Goal: Task Accomplishment & Management: Manage account settings

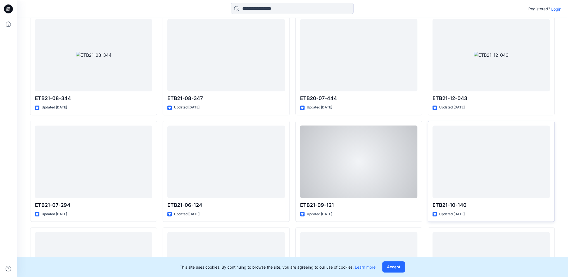
scroll to position [1054, 0]
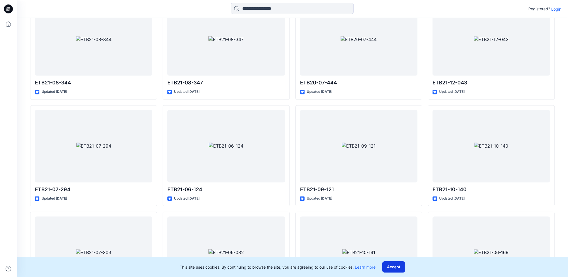
click at [405, 267] on div "This site uses cookies. By continuing to browse the site, you are agreeing to o…" at bounding box center [292, 267] width 551 height 20
click at [400, 266] on button "Accept" at bounding box center [393, 266] width 23 height 11
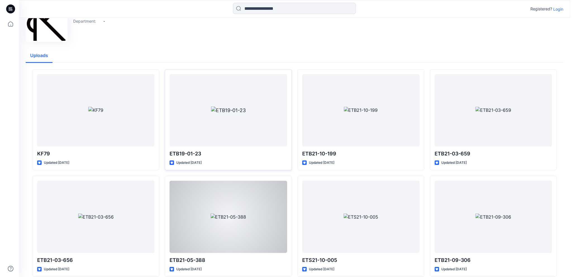
scroll to position [0, 0]
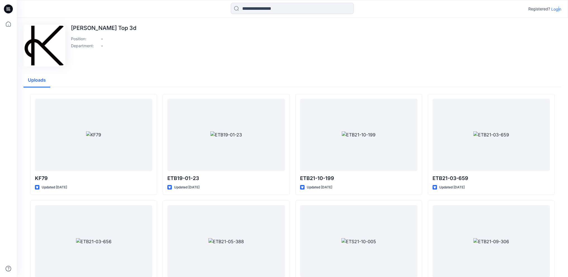
click at [556, 13] on div "Registered? Login" at bounding box center [292, 9] width 551 height 12
click at [547, 18] on div "Registered? Login" at bounding box center [292, 9] width 551 height 18
click at [553, 9] on p "Login" at bounding box center [556, 9] width 10 height 6
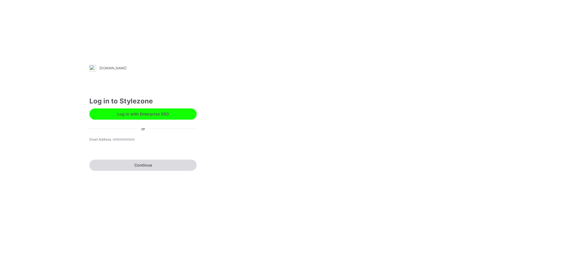
drag, startPoint x: 149, startPoint y: 141, endPoint x: 151, endPoint y: 137, distance: 3.7
click at [150, 141] on input "Email Address" at bounding box center [131, 140] width 41 height 8
click at [111, 143] on input "Email Address" at bounding box center [131, 140] width 41 height 8
click at [132, 116] on button "Log in with Enterprise SSO" at bounding box center [142, 113] width 107 height 11
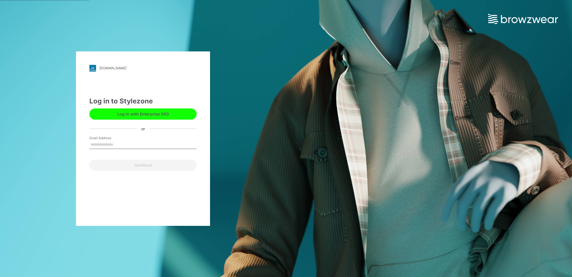
click at [108, 144] on input "Email Address" at bounding box center [142, 145] width 107 height 8
type input "*"
type input "**********"
click at [145, 165] on button "Continue" at bounding box center [142, 165] width 107 height 11
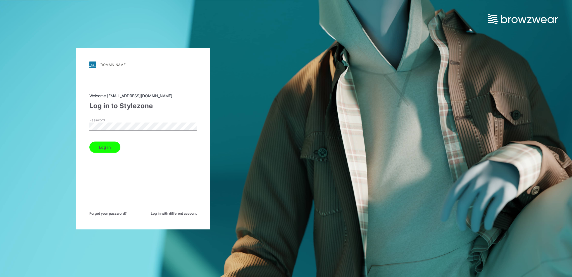
click at [109, 150] on button "Log in" at bounding box center [104, 146] width 31 height 11
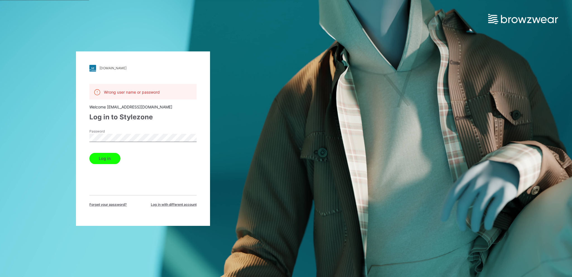
click at [128, 143] on div "Password" at bounding box center [142, 137] width 107 height 17
click at [96, 181] on div "Wrong user name or password Welcome 3dcad@kanetop.com Log in to Stylezone Passw…" at bounding box center [142, 145] width 107 height 123
click at [105, 146] on form "Password Log in" at bounding box center [142, 146] width 107 height 35
drag, startPoint x: 105, startPoint y: 155, endPoint x: 108, endPoint y: 155, distance: 3.1
click at [105, 155] on button "Log in" at bounding box center [104, 158] width 31 height 11
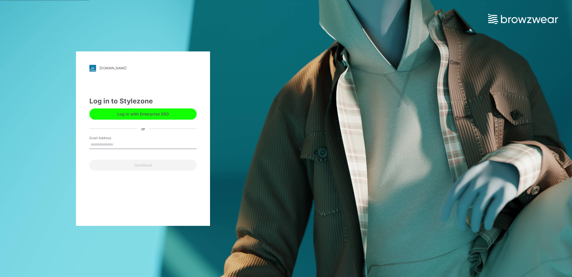
click at [122, 144] on input "Email Address" at bounding box center [142, 145] width 107 height 8
type input "**********"
click at [131, 168] on button "Continue" at bounding box center [142, 165] width 107 height 11
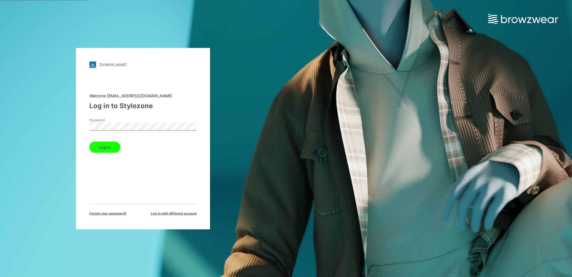
click at [105, 147] on button "Log in" at bounding box center [104, 146] width 31 height 11
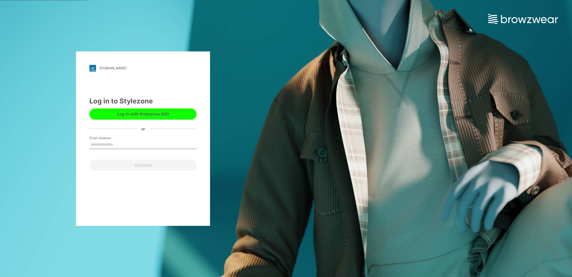
click at [116, 149] on div "Email Address" at bounding box center [142, 144] width 107 height 17
type input "**********"
click at [145, 164] on button "Continue" at bounding box center [142, 165] width 107 height 11
click at [137, 142] on input "Email Address" at bounding box center [142, 145] width 107 height 8
click at [119, 144] on input "Email Address" at bounding box center [142, 145] width 107 height 8
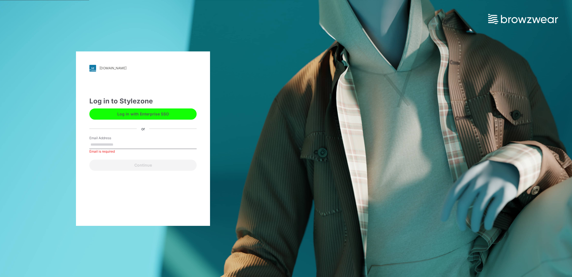
click at [102, 175] on div "[DOMAIN_NAME] Loading... Log in to Stylezone Log in with Enterprise SSO or Emai…" at bounding box center [143, 138] width 134 height 174
click at [110, 147] on input "Email Address" at bounding box center [142, 145] width 107 height 8
click at [110, 146] on input "Email Address" at bounding box center [142, 145] width 107 height 8
type input "**********"
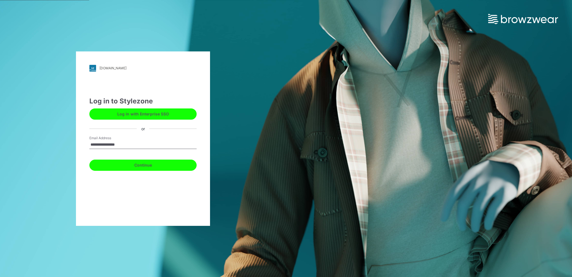
click at [123, 167] on button "Continue" at bounding box center [142, 165] width 107 height 11
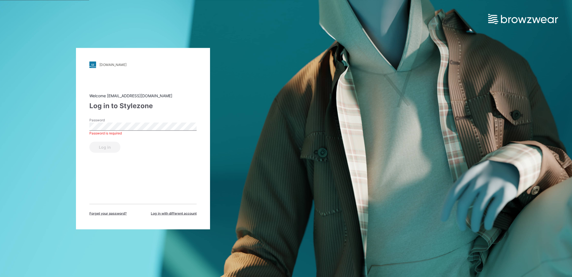
click at [111, 214] on span "Forget your password?" at bounding box center [107, 213] width 37 height 5
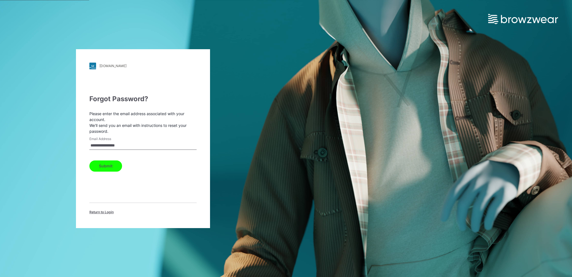
click at [111, 163] on button "Submit" at bounding box center [105, 165] width 33 height 11
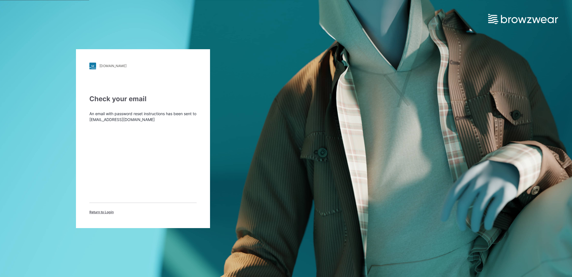
click at [157, 146] on div "Check your email An email with password reset instructions has been sent to 3dc…" at bounding box center [142, 154] width 107 height 121
click at [123, 169] on div "Check your email An email with password reset instructions has been sent to 3dc…" at bounding box center [142, 154] width 107 height 121
click at [119, 168] on div "Check your email An email with password reset instructions has been sent to 3dc…" at bounding box center [142, 154] width 107 height 121
click at [106, 212] on span "Return to Login" at bounding box center [101, 212] width 24 height 5
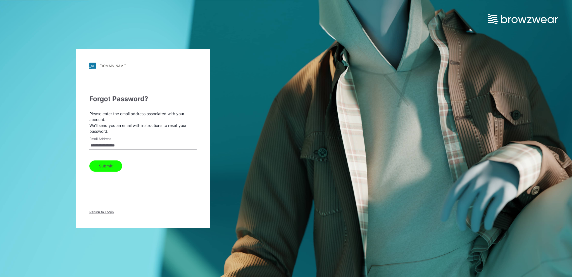
click at [135, 144] on input "**********" at bounding box center [142, 145] width 107 height 8
click at [101, 165] on button "Submit" at bounding box center [105, 165] width 33 height 11
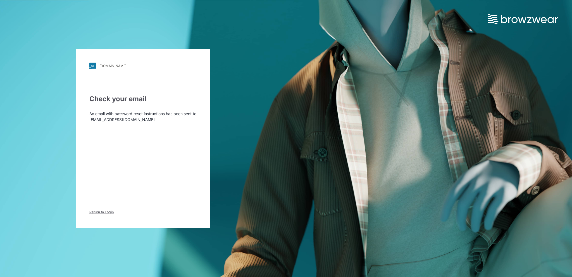
click at [107, 210] on span "Return to Login" at bounding box center [101, 212] width 24 height 5
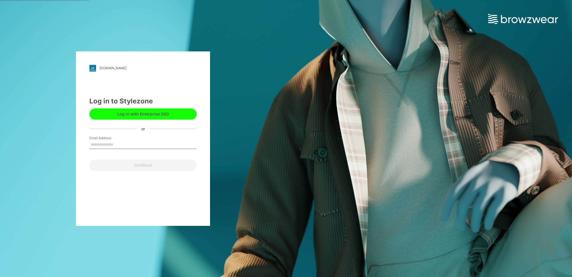
click at [105, 145] on input "Email Address" at bounding box center [142, 145] width 107 height 8
type input "**********"
click at [122, 168] on button "Continue" at bounding box center [142, 165] width 107 height 11
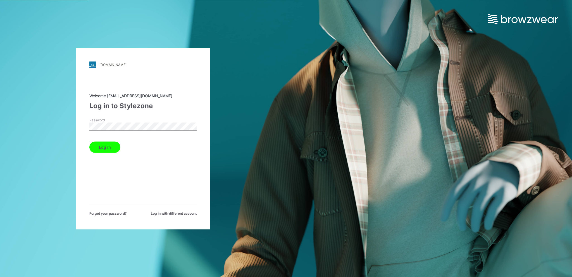
click at [101, 132] on div "Password" at bounding box center [142, 125] width 107 height 17
click at [106, 148] on button "Log in" at bounding box center [104, 146] width 31 height 11
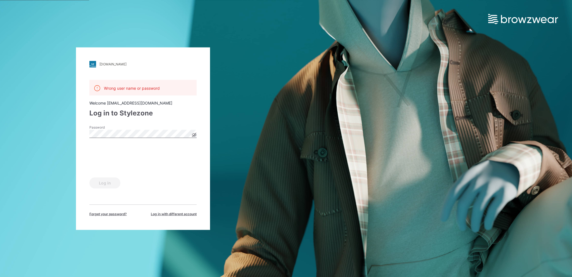
click at [192, 135] on icon at bounding box center [194, 134] width 4 height 4
click at [110, 181] on button "Log in" at bounding box center [104, 182] width 31 height 11
click at [118, 183] on button "Log in" at bounding box center [104, 182] width 31 height 11
click at [118, 213] on span "Forget your password?" at bounding box center [107, 213] width 37 height 5
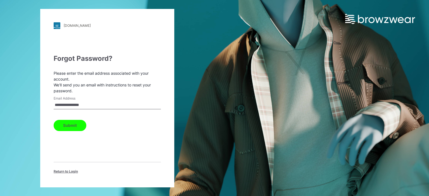
click at [95, 105] on input "**********" at bounding box center [107, 105] width 107 height 8
type input "**********"
click at [76, 126] on button "Submit" at bounding box center [70, 125] width 33 height 11
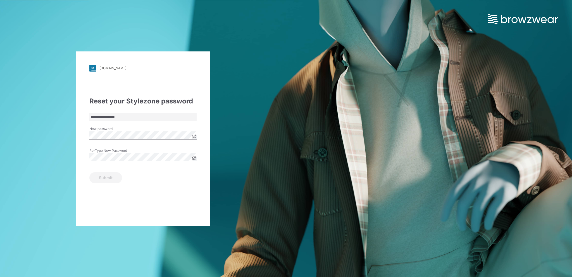
click at [195, 135] on icon at bounding box center [194, 136] width 4 height 4
click at [86, 135] on div "**********" at bounding box center [143, 138] width 134 height 174
click at [89, 182] on div "**********" at bounding box center [143, 138] width 134 height 174
click at [103, 173] on button "Submit" at bounding box center [105, 177] width 33 height 11
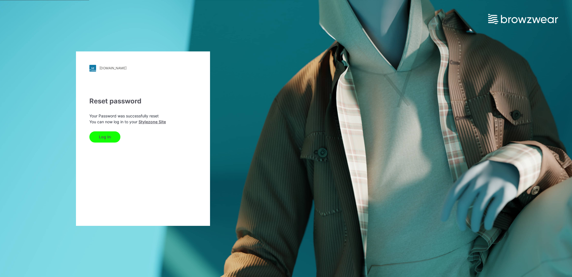
click at [104, 137] on button "Log In" at bounding box center [104, 136] width 31 height 11
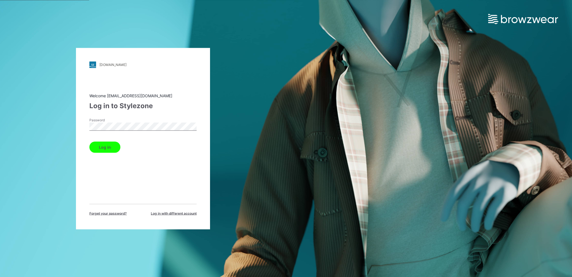
click at [112, 147] on button "Log in" at bounding box center [104, 146] width 31 height 11
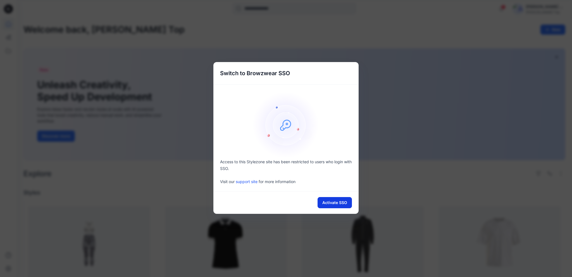
click at [341, 203] on button "Activate SSO" at bounding box center [335, 202] width 34 height 11
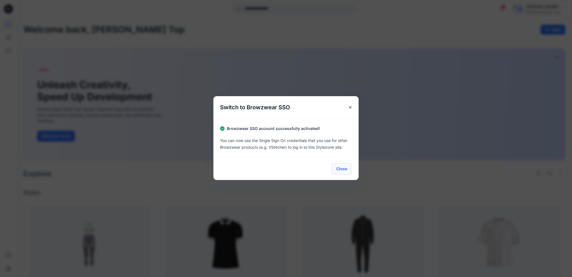
click at [345, 171] on button "Close" at bounding box center [342, 168] width 20 height 11
click at [347, 168] on button "Close" at bounding box center [342, 168] width 20 height 11
click at [350, 106] on icon "Close" at bounding box center [350, 107] width 4 height 4
click at [349, 168] on button "Close" at bounding box center [342, 168] width 20 height 11
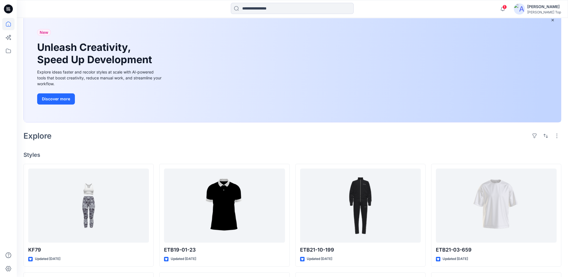
scroll to position [84, 0]
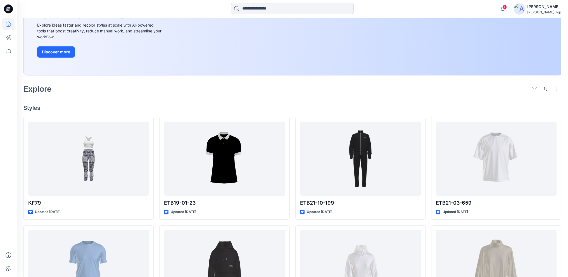
click at [525, 8] on img at bounding box center [519, 8] width 11 height 11
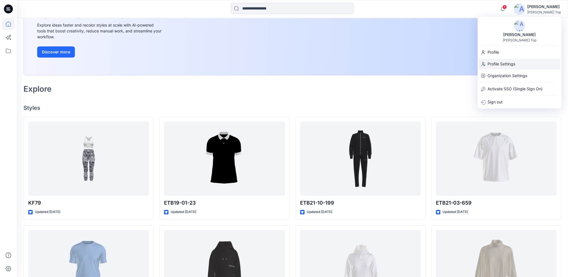
click at [505, 65] on p "Profile Settings" at bounding box center [502, 64] width 28 height 11
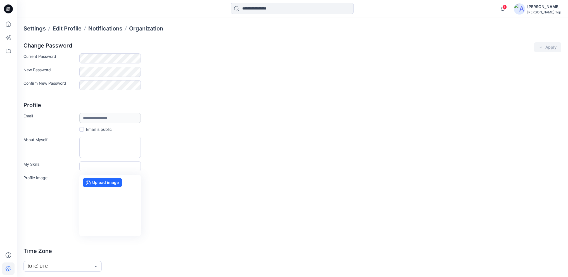
scroll to position [4, 0]
click at [105, 183] on label "Upload image" at bounding box center [102, 181] width 39 height 9
click at [0, 0] on input "Upload image" at bounding box center [0, 0] width 0 height 0
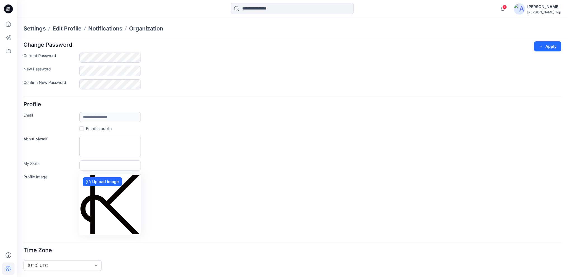
click at [186, 170] on div "My Skills" at bounding box center [292, 165] width 538 height 10
click at [551, 45] on button "Apply" at bounding box center [547, 46] width 27 height 10
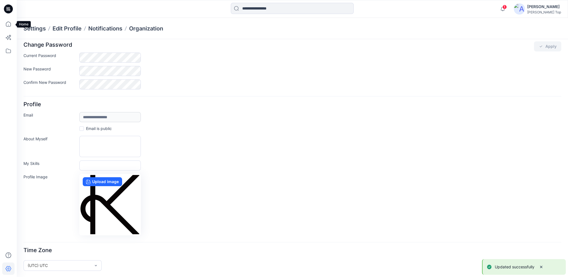
click at [10, 10] on icon at bounding box center [9, 10] width 2 height 0
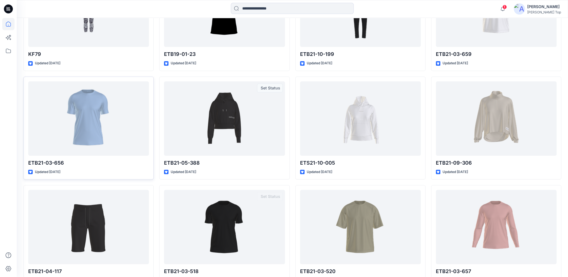
scroll to position [158, 0]
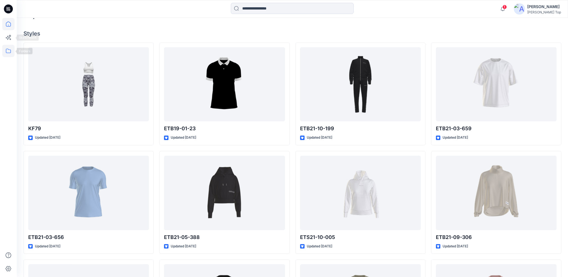
click at [6, 48] on icon at bounding box center [8, 51] width 12 height 12
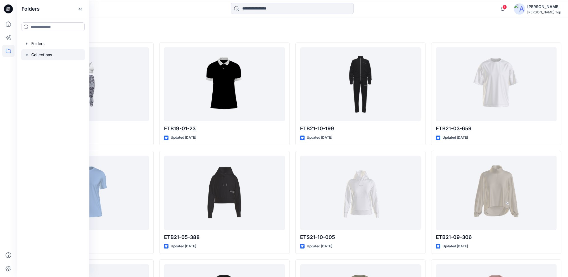
click at [49, 54] on p "Collections" at bounding box center [41, 54] width 21 height 7
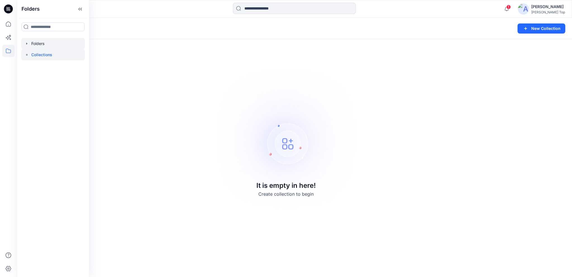
click at [51, 46] on div at bounding box center [53, 43] width 64 height 11
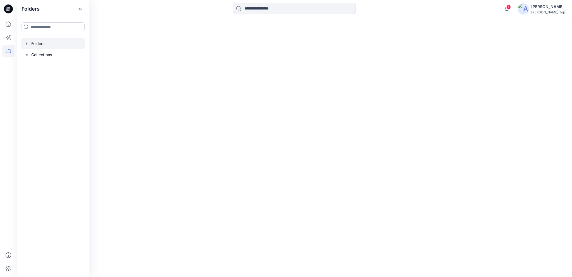
click at [28, 42] on icon "button" at bounding box center [27, 43] width 4 height 4
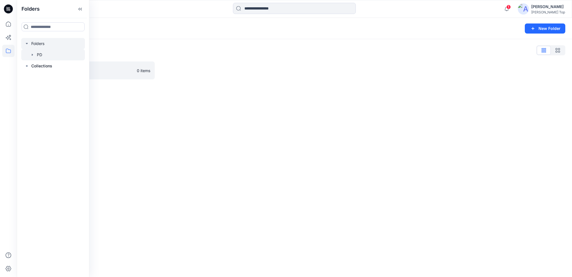
click at [47, 54] on div at bounding box center [53, 54] width 64 height 11
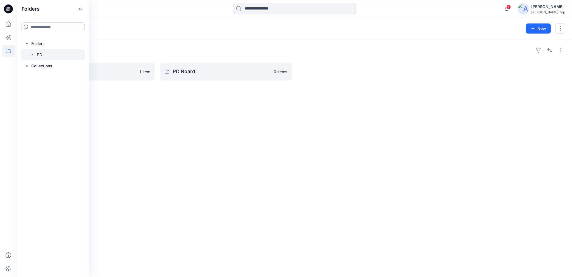
click at [31, 52] on div at bounding box center [53, 54] width 64 height 11
click at [34, 56] on icon "button" at bounding box center [32, 55] width 4 height 4
click at [50, 65] on p "Davis" at bounding box center [58, 66] width 32 height 7
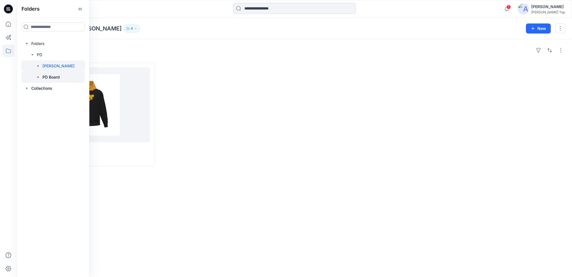
click at [59, 76] on p "PD Board" at bounding box center [50, 77] width 17 height 7
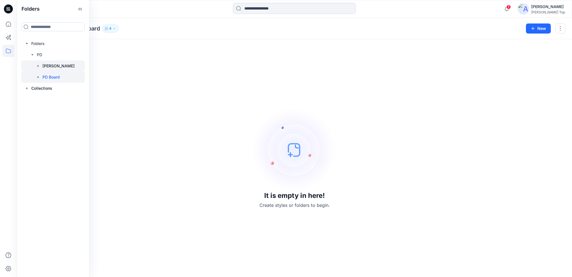
click at [53, 65] on div at bounding box center [53, 65] width 64 height 11
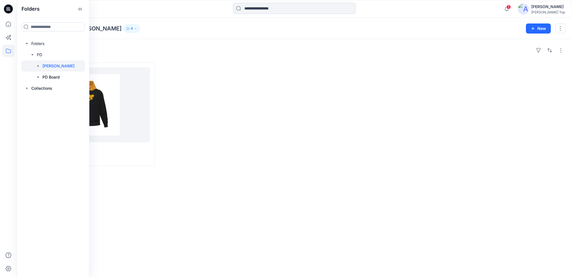
click at [139, 58] on div "Styles Black Hoodie Updated 4 years ago" at bounding box center [295, 158] width 556 height 238
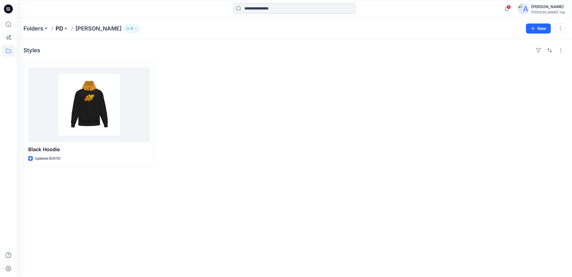
click at [57, 28] on p "PD" at bounding box center [60, 29] width 8 height 8
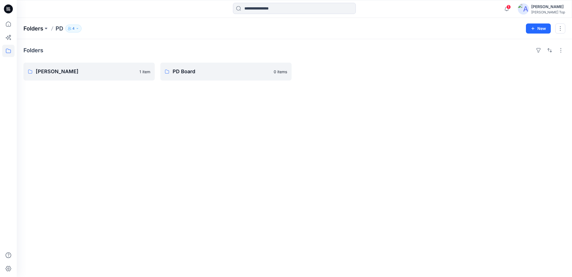
click at [42, 28] on p "Folders" at bounding box center [33, 29] width 20 height 8
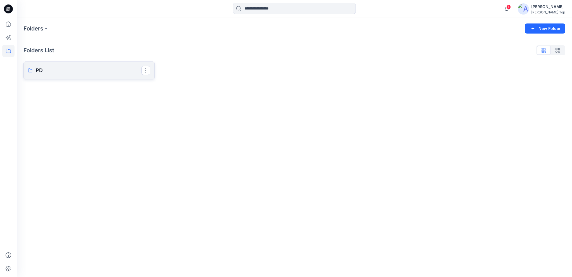
click at [65, 73] on p "PD" at bounding box center [89, 71] width 106 height 8
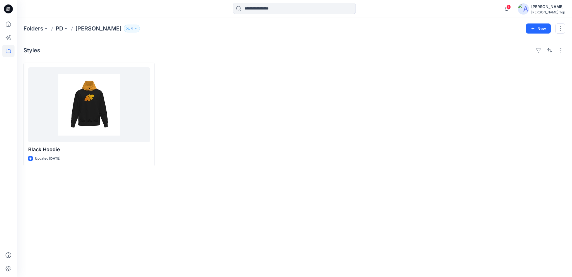
click at [60, 30] on p "PD" at bounding box center [60, 29] width 8 height 8
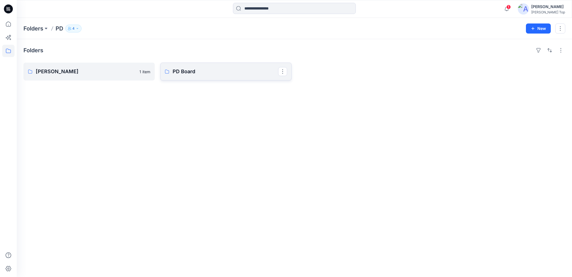
click at [184, 65] on link "PD Board" at bounding box center [225, 72] width 131 height 18
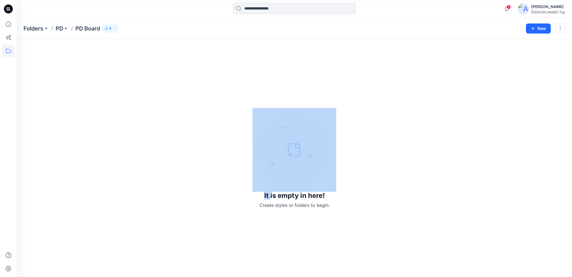
click at [184, 65] on div "It is empty in here! Create styles or folders to begin." at bounding box center [294, 158] width 542 height 224
click at [199, 97] on div "It is empty in here! Create styles or folders to begin." at bounding box center [294, 158] width 542 height 224
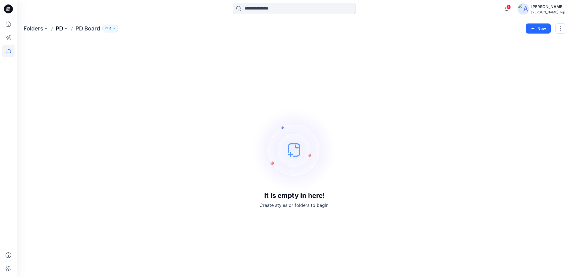
click at [56, 27] on p "PD" at bounding box center [60, 29] width 8 height 8
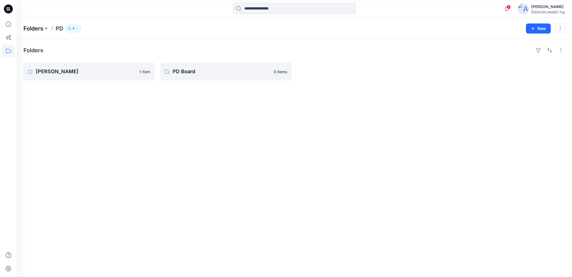
click at [34, 28] on p "Folders" at bounding box center [33, 29] width 20 height 8
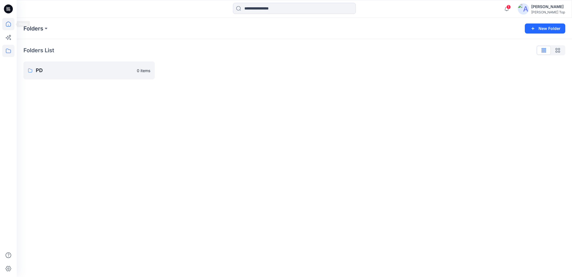
click at [9, 21] on icon at bounding box center [8, 24] width 12 height 12
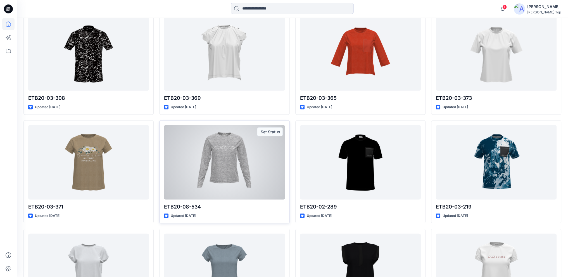
scroll to position [1683, 0]
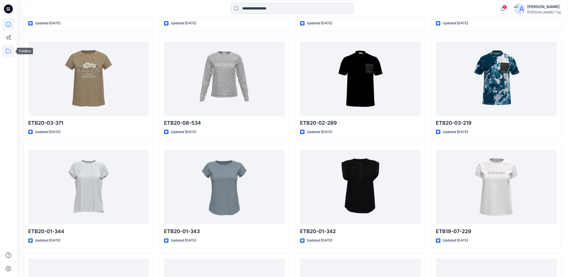
click at [11, 48] on icon at bounding box center [8, 51] width 12 height 12
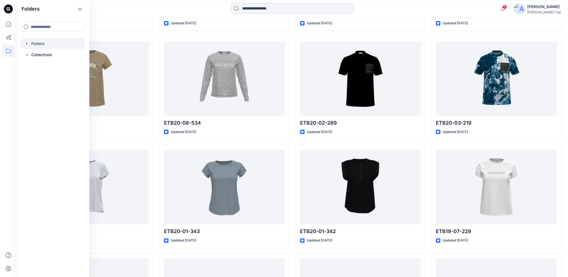
click at [26, 44] on icon "button" at bounding box center [27, 43] width 4 height 4
click at [34, 54] on icon "button" at bounding box center [32, 55] width 4 height 4
click at [41, 87] on p "Collections" at bounding box center [41, 88] width 21 height 7
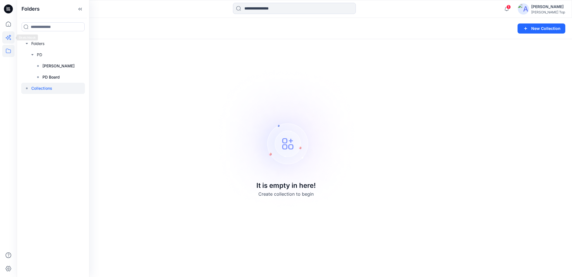
click at [4, 39] on icon at bounding box center [8, 37] width 12 height 12
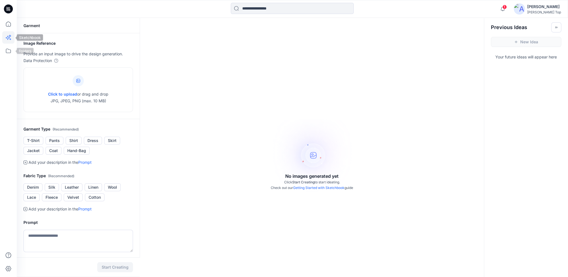
click at [8, 27] on icon at bounding box center [8, 24] width 12 height 12
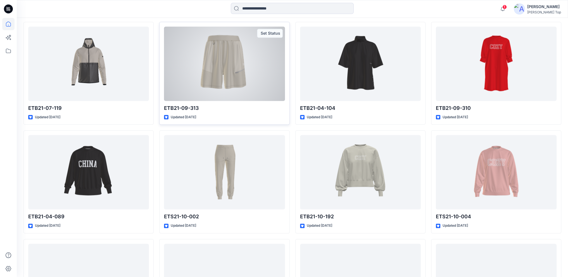
scroll to position [615, 0]
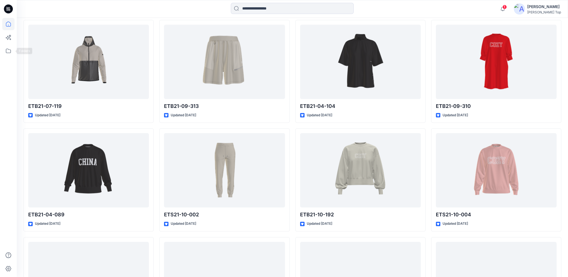
click at [1, 54] on div at bounding box center [8, 138] width 17 height 277
drag, startPoint x: 5, startPoint y: 54, endPoint x: 11, endPoint y: 54, distance: 5.6
click at [5, 54] on icon at bounding box center [8, 51] width 12 height 12
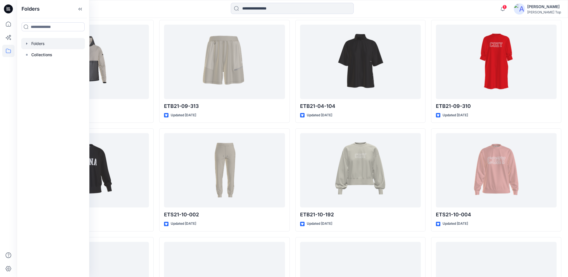
click at [36, 46] on div at bounding box center [53, 43] width 64 height 11
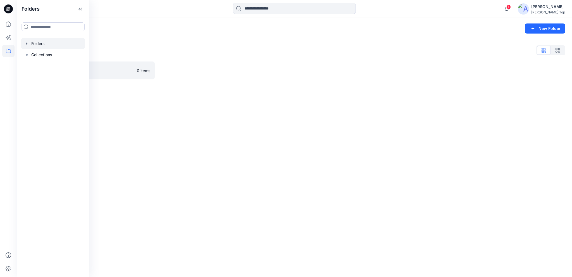
click at [27, 44] on icon "button" at bounding box center [27, 43] width 4 height 4
drag, startPoint x: 140, startPoint y: 126, endPoint x: 132, endPoint y: 123, distance: 8.4
click at [140, 126] on div "Folders New Folder Folders List PD 0 items" at bounding box center [295, 147] width 556 height 259
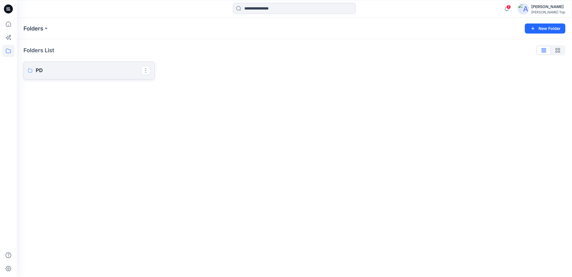
click at [44, 71] on p "PD" at bounding box center [89, 71] width 106 height 8
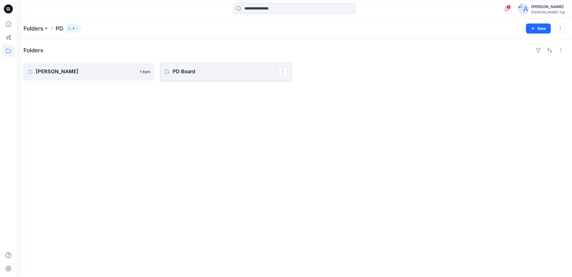
click at [197, 78] on link "PD Board" at bounding box center [225, 72] width 131 height 18
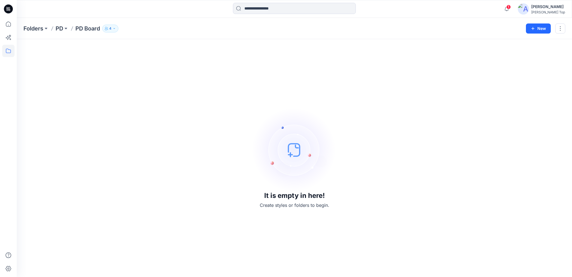
click at [249, 116] on div "It is empty in here! Create styles or folders to begin." at bounding box center [294, 158] width 542 height 224
click at [292, 124] on img at bounding box center [295, 150] width 84 height 84
drag, startPoint x: 297, startPoint y: 125, endPoint x: 301, endPoint y: 127, distance: 4.0
click at [298, 126] on img at bounding box center [295, 150] width 84 height 84
click at [326, 132] on img at bounding box center [295, 150] width 84 height 84
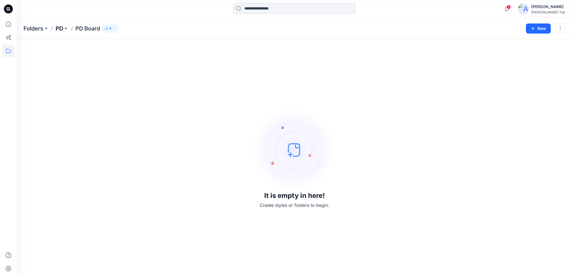
click at [63, 25] on p "PD" at bounding box center [60, 29] width 8 height 8
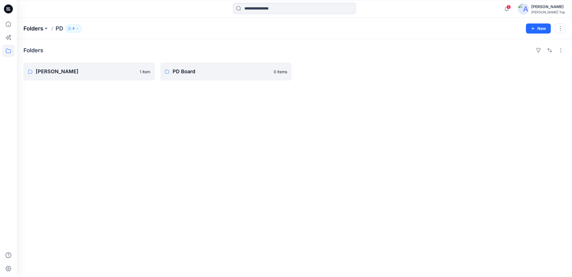
click at [37, 31] on p "Folders" at bounding box center [33, 29] width 20 height 8
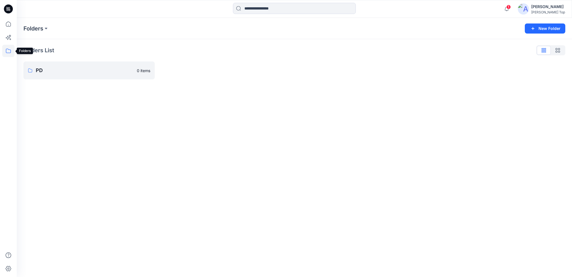
click at [9, 59] on div at bounding box center [8, 147] width 12 height 259
click at [8, 51] on icon at bounding box center [8, 51] width 12 height 12
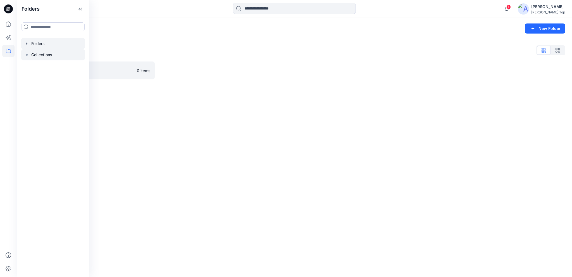
click at [27, 56] on icon at bounding box center [27, 55] width 4 height 4
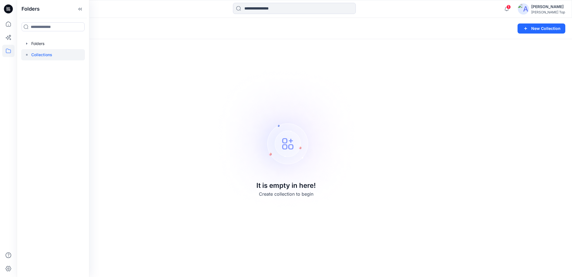
click at [146, 68] on div "Collections New Collection It is empty in here! Create collection to begin" at bounding box center [295, 147] width 556 height 259
click at [118, 83] on div "Collections New Collection It is empty in here! Create collection to begin" at bounding box center [295, 147] width 556 height 259
click at [56, 28] on button at bounding box center [57, 29] width 6 height 8
click at [151, 78] on div "Collections Folders New Collection It is empty in here! Create collection to be…" at bounding box center [295, 147] width 556 height 259
click at [32, 28] on p "Collections" at bounding box center [38, 29] width 30 height 8
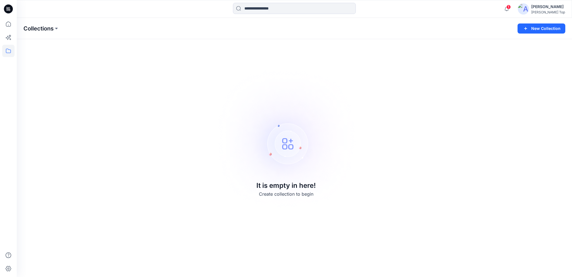
click at [50, 29] on p "Collections" at bounding box center [38, 29] width 30 height 8
click at [10, 52] on icon at bounding box center [8, 51] width 12 height 12
click at [28, 44] on icon "button" at bounding box center [27, 43] width 4 height 4
click at [36, 53] on div at bounding box center [53, 54] width 64 height 11
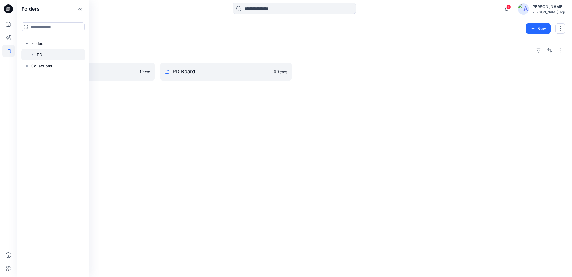
click at [110, 105] on div "Folders Davis 1 item PD Board 0 items" at bounding box center [295, 158] width 556 height 238
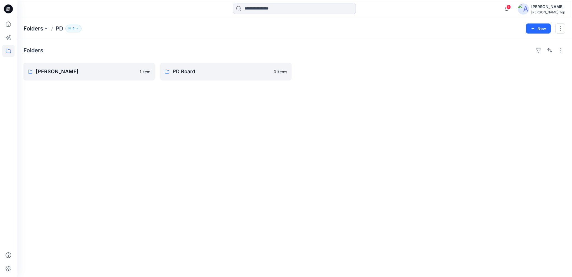
click at [40, 28] on p "Folders" at bounding box center [33, 29] width 20 height 8
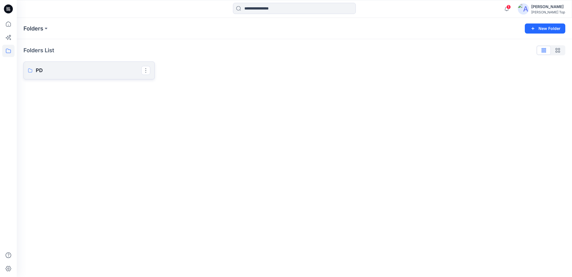
click at [46, 79] on link "PD" at bounding box center [88, 70] width 131 height 18
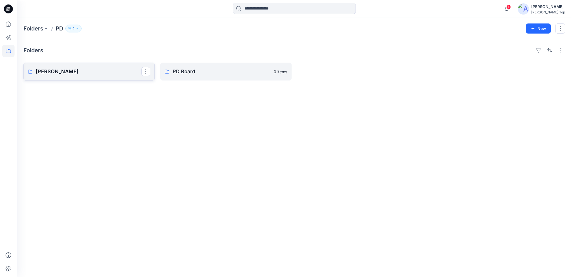
click at [74, 68] on p "Davis" at bounding box center [89, 72] width 106 height 8
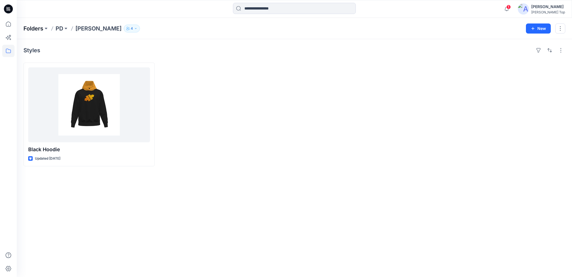
click at [34, 30] on p "Folders" at bounding box center [33, 29] width 20 height 8
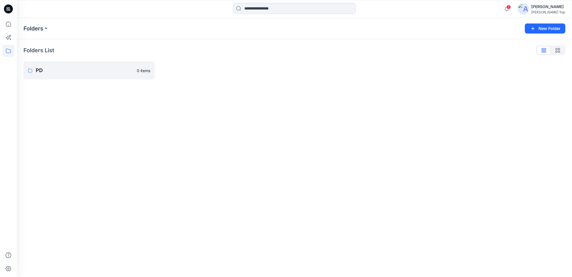
click at [64, 105] on div "Folders New Folder Folders List PD 0 items" at bounding box center [295, 147] width 556 height 259
click at [285, 108] on div "Folders New Folder Folders List PD 0 items" at bounding box center [295, 147] width 556 height 259
drag, startPoint x: 227, startPoint y: 76, endPoint x: 250, endPoint y: 81, distance: 22.9
click at [228, 76] on div at bounding box center [225, 70] width 131 height 18
click at [551, 26] on button "New Folder" at bounding box center [545, 28] width 41 height 10
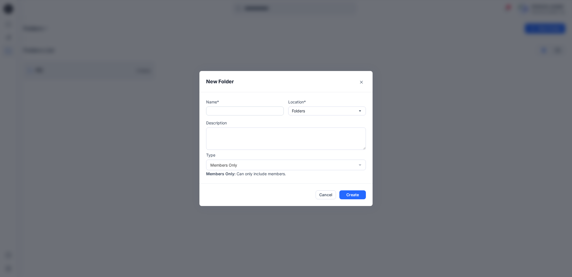
click at [267, 112] on input "text" at bounding box center [245, 110] width 78 height 9
type input "****"
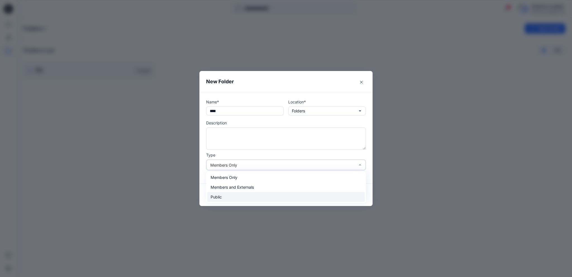
click at [297, 195] on div "Public" at bounding box center [286, 197] width 158 height 10
click at [353, 164] on div "Public" at bounding box center [282, 165] width 145 height 6
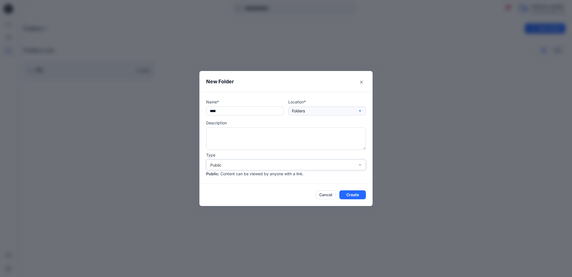
click at [340, 107] on button "Folders" at bounding box center [327, 110] width 78 height 9
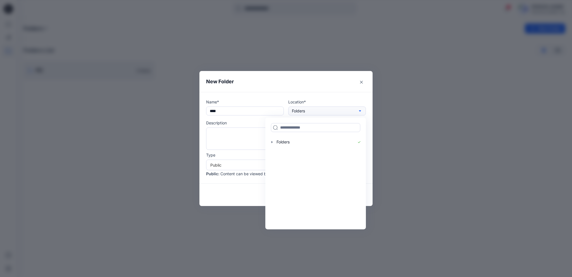
click at [342, 109] on button "Folders" at bounding box center [327, 110] width 78 height 9
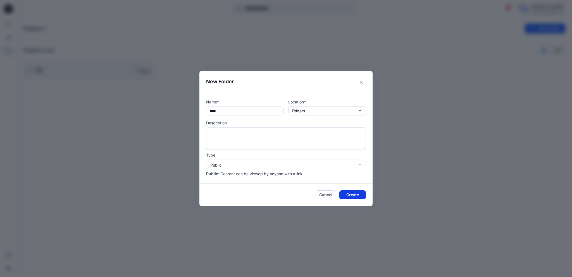
drag, startPoint x: 360, startPoint y: 194, endPoint x: 338, endPoint y: 175, distance: 28.9
click at [360, 194] on button "Create" at bounding box center [353, 194] width 27 height 9
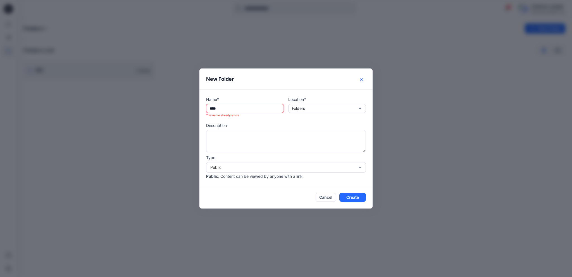
click at [362, 81] on icon "Close" at bounding box center [361, 79] width 3 height 3
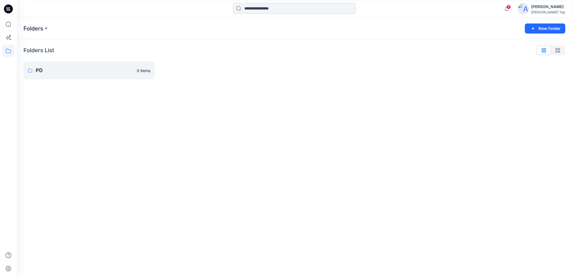
click at [531, 10] on div "Candice Lil Kane Top" at bounding box center [541, 8] width 47 height 11
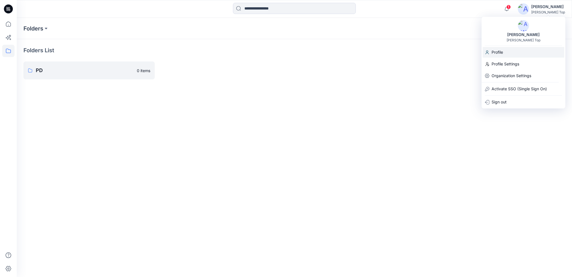
click at [510, 50] on div "Profile" at bounding box center [524, 52] width 82 height 11
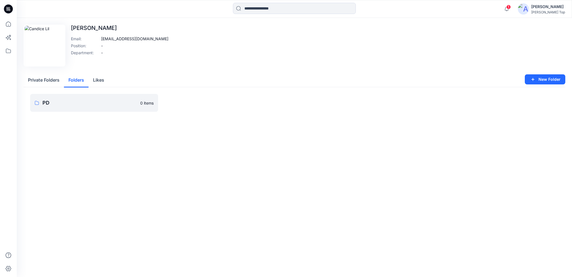
click at [75, 84] on button "Folders" at bounding box center [76, 80] width 25 height 14
click at [96, 83] on button "Likes" at bounding box center [99, 80] width 20 height 14
click at [48, 84] on button "Private Folders" at bounding box center [43, 80] width 41 height 14
click at [93, 30] on p "[PERSON_NAME]" at bounding box center [120, 28] width 98 height 7
click at [558, 11] on div "[PERSON_NAME] Top" at bounding box center [549, 12] width 34 height 4
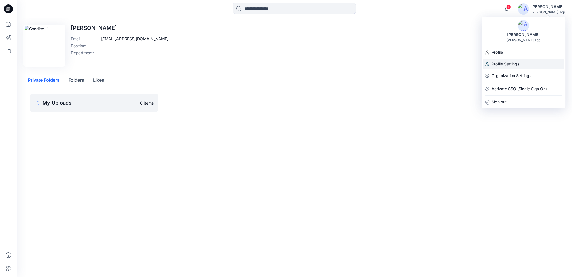
click at [520, 62] on div "Profile Settings" at bounding box center [524, 64] width 82 height 11
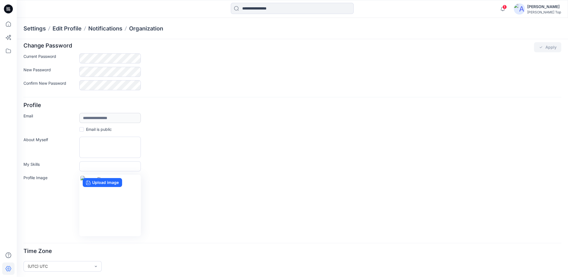
scroll to position [4, 0]
click at [549, 10] on div "Candice Lil Kane Top" at bounding box center [544, 8] width 34 height 11
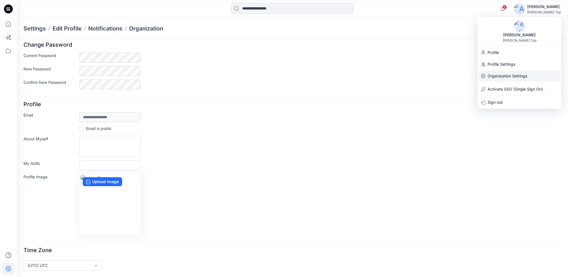
click at [520, 75] on p "Organization Settings" at bounding box center [508, 76] width 40 height 11
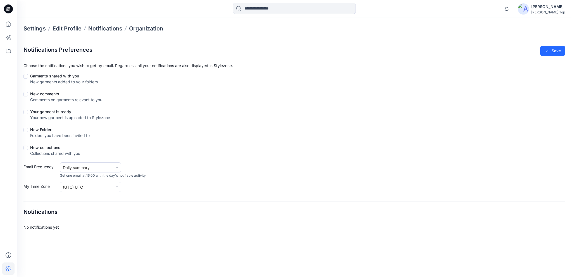
click at [551, 13] on div "[PERSON_NAME] Top" at bounding box center [549, 12] width 34 height 4
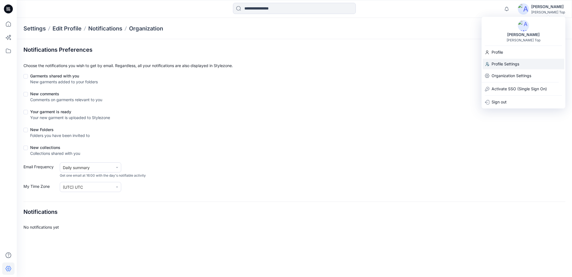
click at [526, 66] on div "Profile Settings" at bounding box center [524, 64] width 82 height 11
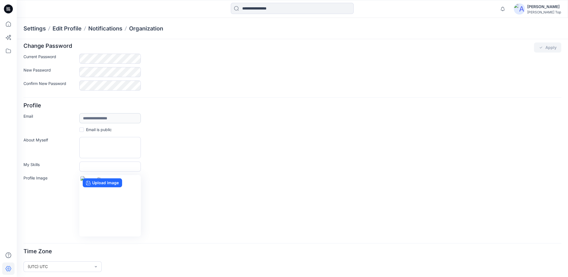
scroll to position [4, 0]
click at [112, 31] on p "Notifications" at bounding box center [105, 29] width 34 height 8
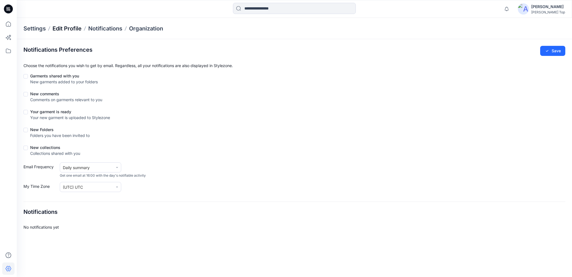
click at [74, 27] on p "Edit Profile" at bounding box center [67, 29] width 29 height 8
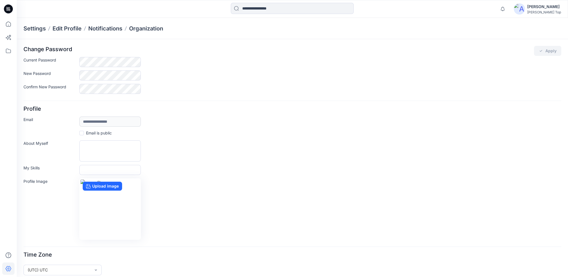
click at [50, 32] on div at bounding box center [49, 29] width 4 height 8
click at [36, 29] on p "Settings" at bounding box center [34, 29] width 22 height 8
drag, startPoint x: 30, startPoint y: 33, endPoint x: 34, endPoint y: 29, distance: 5.5
click at [30, 34] on div "Settings Edit Profile Notifications Organization" at bounding box center [292, 28] width 551 height 21
click at [35, 29] on p "Settings" at bounding box center [34, 29] width 22 height 8
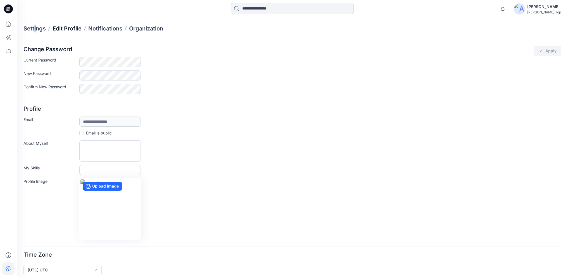
click at [66, 29] on p "Edit Profile" at bounding box center [67, 29] width 29 height 8
click at [37, 29] on p "Settings" at bounding box center [34, 29] width 22 height 8
click at [11, 38] on icon at bounding box center [8, 37] width 12 height 12
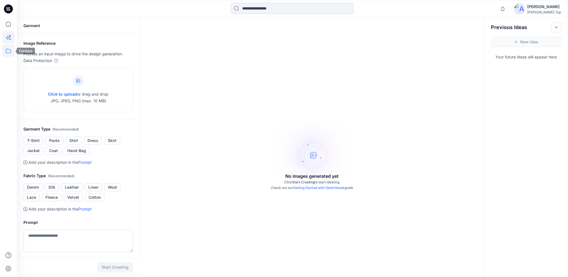
click at [8, 48] on icon at bounding box center [8, 51] width 12 height 12
click at [8, 51] on icon at bounding box center [8, 51] width 12 height 12
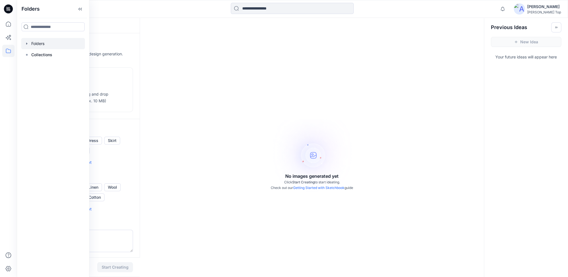
click at [27, 43] on icon "button" at bounding box center [26, 43] width 1 height 2
click at [48, 55] on div at bounding box center [53, 54] width 64 height 11
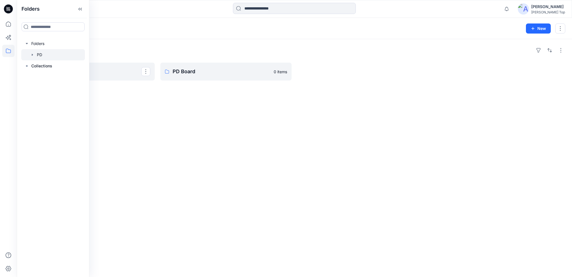
click at [158, 99] on div "Folders Davis PD Board 0 items" at bounding box center [295, 158] width 556 height 238
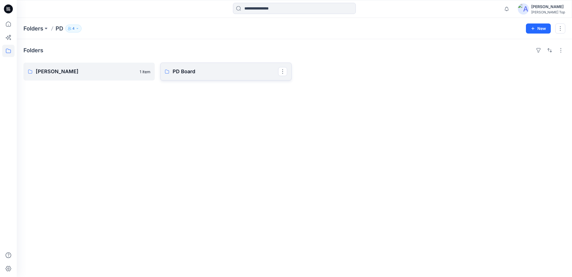
click at [191, 71] on p "PD Board" at bounding box center [226, 72] width 106 height 8
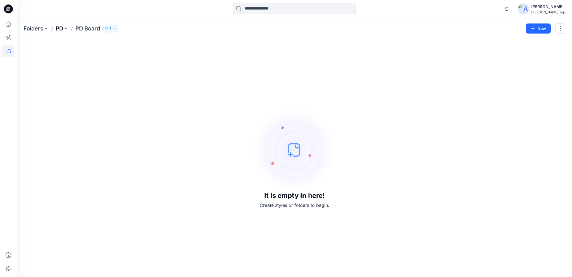
click at [61, 29] on p "PD" at bounding box center [60, 29] width 8 height 8
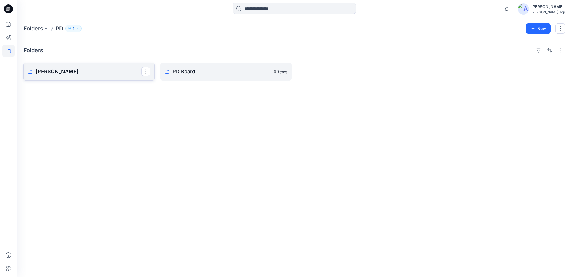
click at [71, 72] on p "Davis" at bounding box center [89, 72] width 106 height 8
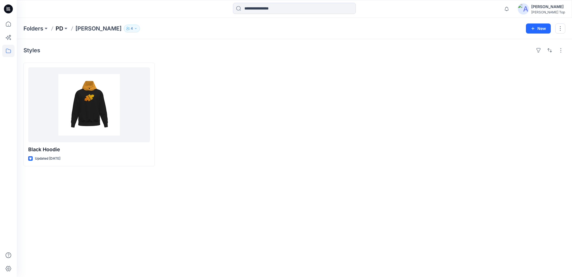
click at [58, 27] on p "PD" at bounding box center [60, 29] width 8 height 8
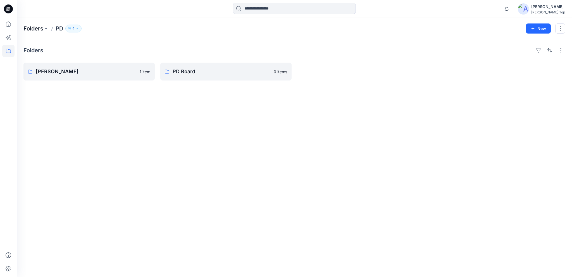
click at [42, 30] on p "Folders" at bounding box center [33, 29] width 20 height 8
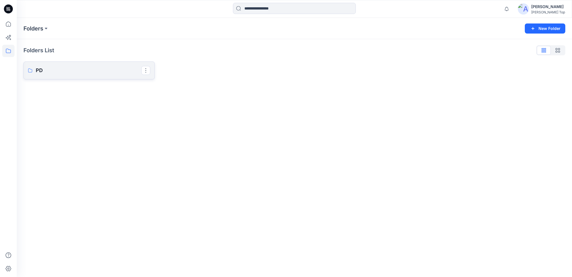
click at [67, 67] on p "PD" at bounding box center [89, 71] width 106 height 8
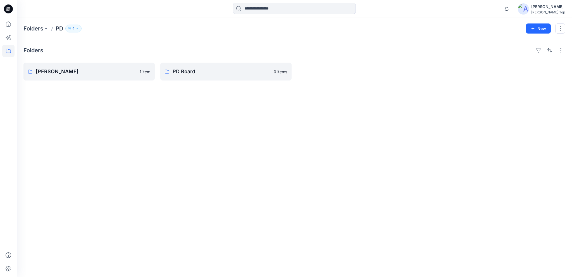
click at [34, 23] on div "Folders PD 4 New" at bounding box center [295, 28] width 556 height 21
click at [35, 28] on p "Folders" at bounding box center [33, 29] width 20 height 8
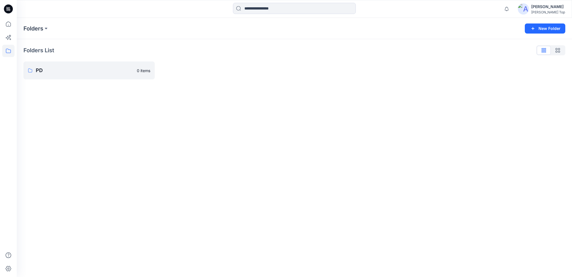
click at [348, 143] on div "Folders New Folder Folders List PD 0 items" at bounding box center [295, 147] width 556 height 259
click at [555, 52] on button "button" at bounding box center [558, 50] width 14 height 9
click at [547, 51] on button "button" at bounding box center [544, 50] width 14 height 9
click at [557, 29] on button "New Folder" at bounding box center [545, 28] width 41 height 10
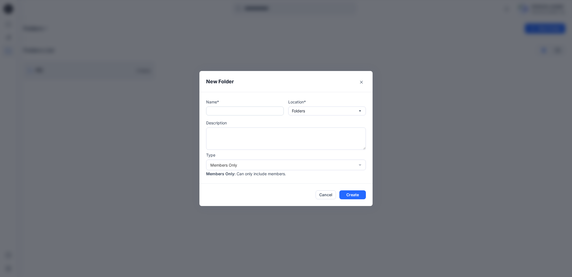
click at [227, 112] on input "text" at bounding box center [245, 110] width 78 height 9
click at [351, 165] on div "Members Only" at bounding box center [282, 165] width 145 height 6
click at [350, 149] on textarea at bounding box center [286, 138] width 160 height 22
click at [357, 191] on button "Create" at bounding box center [353, 194] width 27 height 9
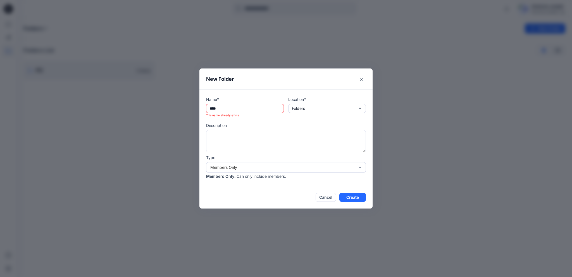
click at [235, 109] on input "****" at bounding box center [245, 108] width 78 height 9
click at [216, 108] on input "****" at bounding box center [245, 108] width 78 height 9
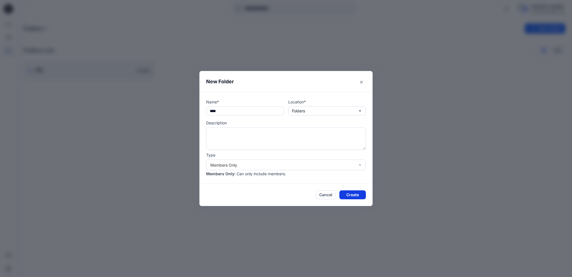
type input "****"
click at [347, 194] on button "Create" at bounding box center [353, 194] width 27 height 9
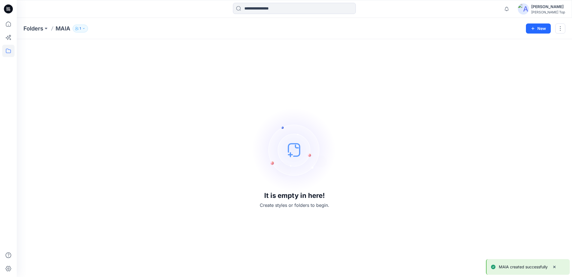
drag, startPoint x: 555, startPoint y: 266, endPoint x: 548, endPoint y: 264, distance: 6.9
click at [555, 266] on icon "Notifications-bottom-right" at bounding box center [555, 267] width 4 height 4
click at [366, 167] on div "It is empty in here! Create styles or folders to begin." at bounding box center [294, 158] width 542 height 224
drag, startPoint x: 536, startPoint y: 29, endPoint x: 532, endPoint y: 35, distance: 7.4
click at [536, 29] on button "New" at bounding box center [538, 28] width 25 height 10
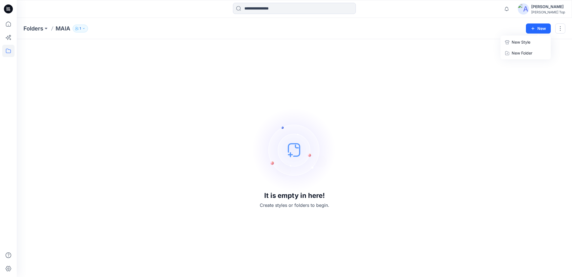
click at [509, 89] on div "It is empty in here! Create styles or folders to begin." at bounding box center [294, 158] width 542 height 224
click at [539, 29] on button "New" at bounding box center [538, 28] width 25 height 10
drag, startPoint x: 513, startPoint y: 96, endPoint x: 518, endPoint y: 111, distance: 16.0
click at [514, 96] on div "It is empty in here! Create styles or folders to begin." at bounding box center [294, 158] width 542 height 224
click at [537, 27] on button "New" at bounding box center [538, 28] width 25 height 10
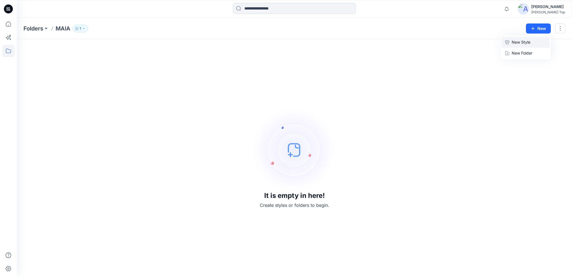
click at [525, 39] on p "New Style" at bounding box center [521, 42] width 19 height 7
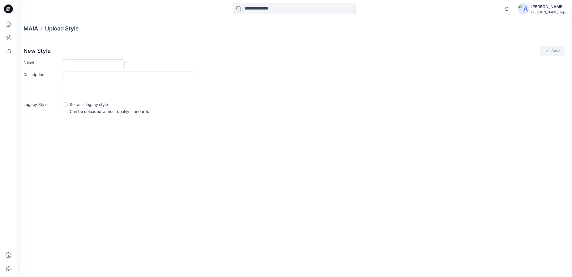
click at [76, 68] on input "Name" at bounding box center [93, 63] width 61 height 9
click at [156, 67] on div at bounding box center [314, 63] width 502 height 9
click at [25, 29] on p "MAlA" at bounding box center [30, 29] width 15 height 8
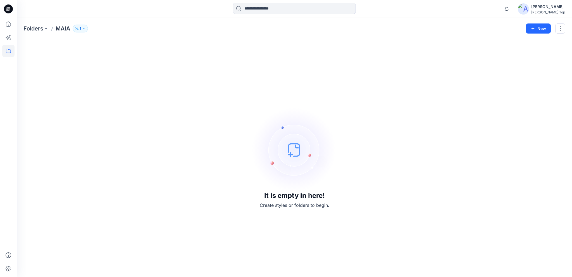
click at [136, 96] on div "It is empty in here! Create styles or folders to begin." at bounding box center [294, 158] width 542 height 224
click at [534, 32] on button "New" at bounding box center [538, 28] width 25 height 10
click at [522, 42] on p "New Style" at bounding box center [521, 42] width 19 height 7
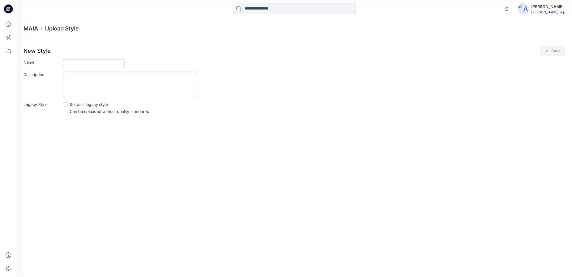
click at [85, 63] on input "Name" at bounding box center [93, 63] width 61 height 9
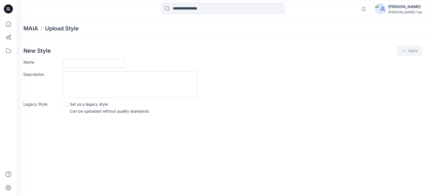
click at [77, 62] on input "Name" at bounding box center [93, 63] width 61 height 9
paste input "**********"
type input "**********"
click at [170, 52] on div "New Style Save" at bounding box center [222, 51] width 399 height 10
click at [415, 47] on button "Save" at bounding box center [409, 51] width 25 height 10
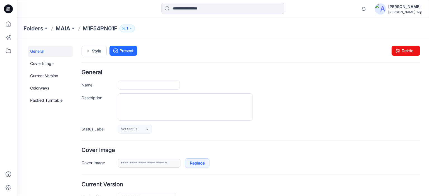
type input "**********"
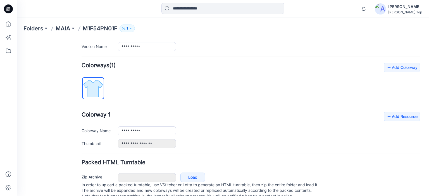
scroll to position [165, 0]
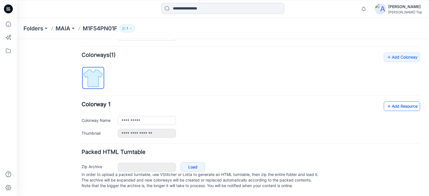
click at [394, 102] on link "Add Resource" at bounding box center [402, 107] width 36 height 10
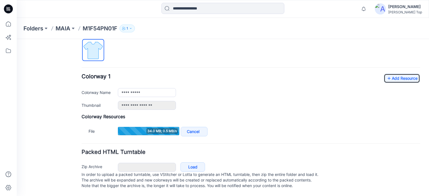
scroll to position [193, 0]
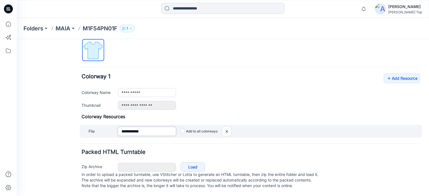
click at [153, 127] on input "**********" at bounding box center [147, 131] width 58 height 9
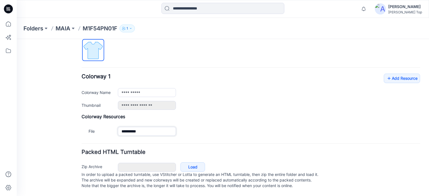
type input "**********"
click at [198, 114] on h4 "Colorway Resources" at bounding box center [251, 117] width 339 height 6
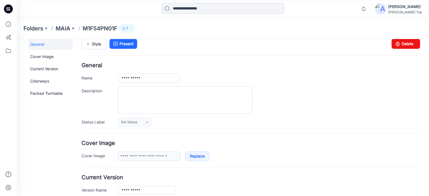
scroll to position [0, 0]
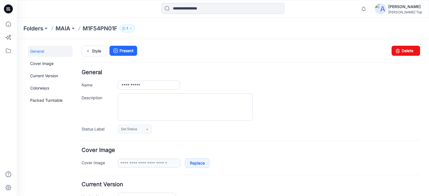
click at [121, 51] on link "Present" at bounding box center [124, 51] width 28 height 10
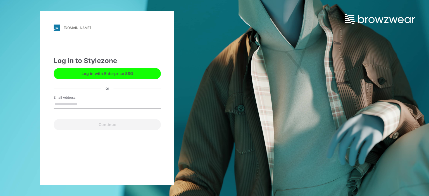
click at [67, 106] on input "Email Address" at bounding box center [107, 104] width 107 height 8
click at [75, 101] on input "Email Address" at bounding box center [107, 104] width 107 height 8
type input "**********"
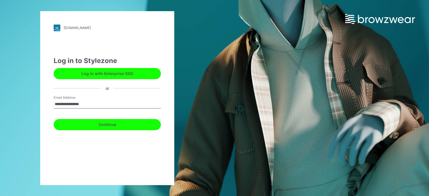
click at [80, 123] on button "Continue" at bounding box center [107, 124] width 107 height 11
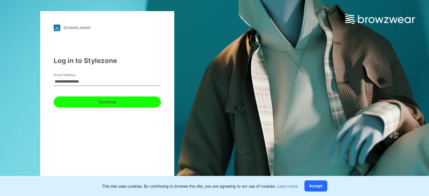
click at [122, 105] on button "Continue" at bounding box center [107, 102] width 107 height 11
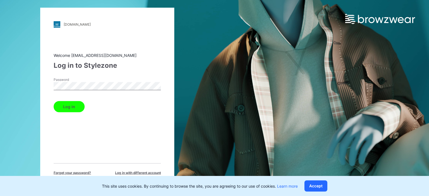
click at [72, 106] on button "Log in" at bounding box center [69, 106] width 31 height 11
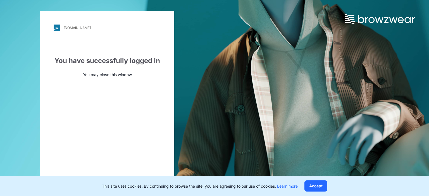
click at [313, 182] on button "Accept" at bounding box center [316, 186] width 23 height 11
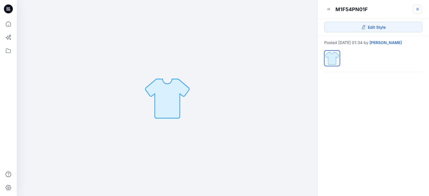
click at [417, 8] on icon at bounding box center [418, 9] width 4 height 4
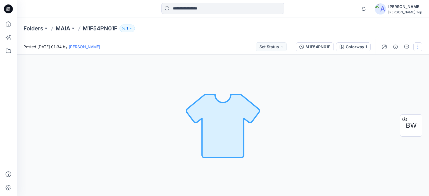
click at [420, 48] on button "button" at bounding box center [418, 46] width 9 height 9
drag, startPoint x: 397, startPoint y: 60, endPoint x: 395, endPoint y: 77, distance: 17.2
click at [395, 77] on div "Present Edit Add Colorways Add to Collection New Collection Duplicate to... Mov…" at bounding box center [395, 97] width 56 height 86
click at [394, 77] on button "Edit" at bounding box center [394, 75] width 51 height 10
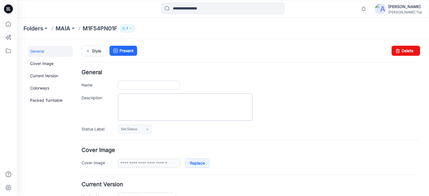
type input "**********"
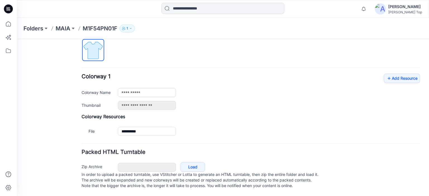
scroll to position [193, 0]
click at [404, 74] on link "Add Resource" at bounding box center [402, 79] width 36 height 10
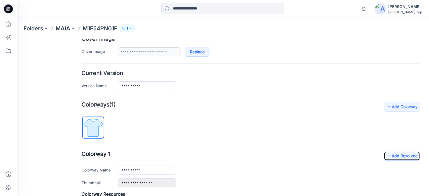
scroll to position [110, 0]
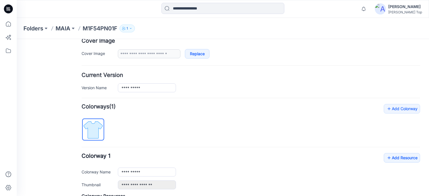
click at [397, 113] on div "**********" at bounding box center [251, 160] width 339 height 113
click at [395, 111] on link "Add Colorway" at bounding box center [402, 109] width 36 height 10
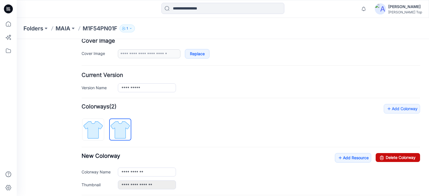
drag, startPoint x: 257, startPoint y: 56, endPoint x: 399, endPoint y: 157, distance: 174.7
click at [399, 157] on link "Delete Colorway" at bounding box center [398, 157] width 44 height 9
type input "**********"
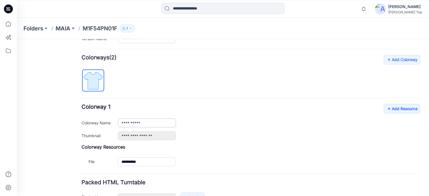
scroll to position [165, 0]
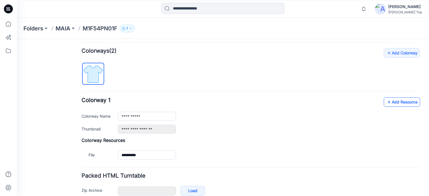
click at [410, 101] on link "Add Resource" at bounding box center [402, 103] width 36 height 10
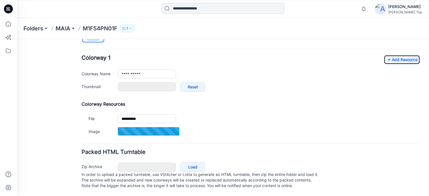
type input "**********"
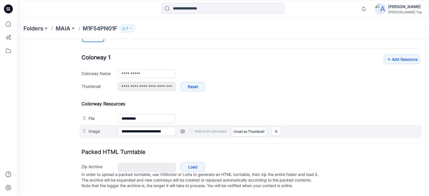
click at [182, 129] on link at bounding box center [183, 131] width 4 height 4
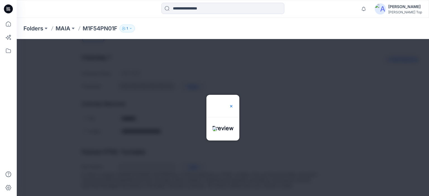
click at [234, 104] on img at bounding box center [231, 106] width 4 height 4
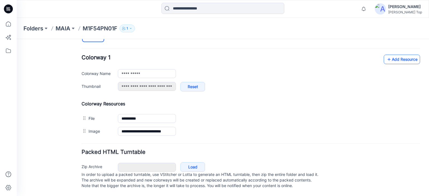
click at [398, 55] on link "Add Resource" at bounding box center [402, 60] width 36 height 10
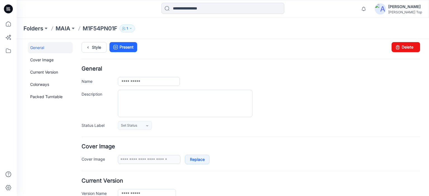
scroll to position [0, 0]
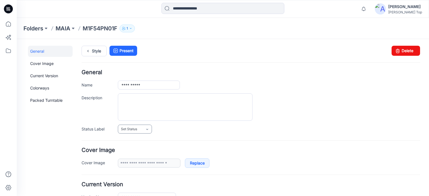
click at [143, 130] on link "Set Status" at bounding box center [135, 129] width 34 height 9
click at [176, 129] on div "Set Status Set Status Accepted Rejected 1st" at bounding box center [269, 129] width 302 height 9
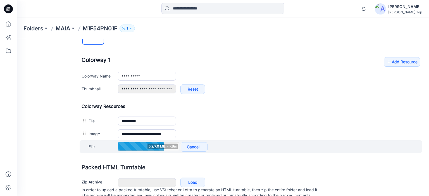
scroll to position [225, 0]
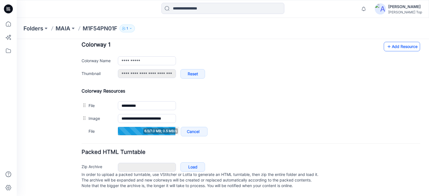
click at [401, 42] on link "Add Resource" at bounding box center [402, 47] width 36 height 10
click at [400, 42] on link "Add Resource" at bounding box center [402, 47] width 36 height 10
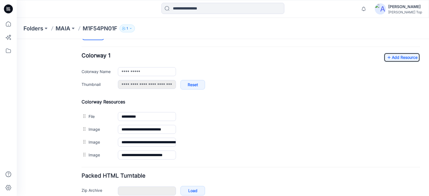
scroll to position [210, 0]
click at [388, 58] on link "Add Resource" at bounding box center [402, 58] width 36 height 10
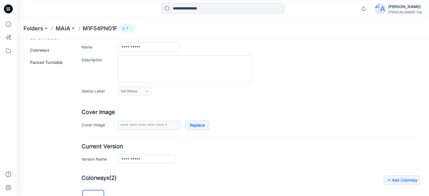
scroll to position [0, 0]
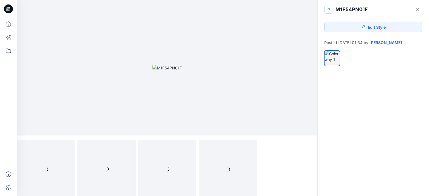
click at [328, 8] on icon "button" at bounding box center [329, 9] width 4 height 4
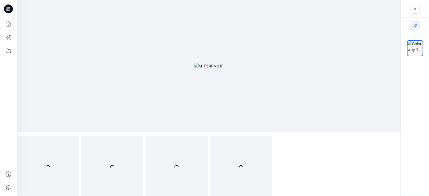
click at [413, 8] on icon "button" at bounding box center [415, 9] width 4 height 4
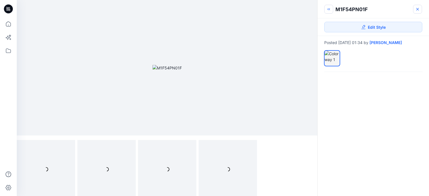
click at [419, 9] on icon at bounding box center [418, 9] width 4 height 4
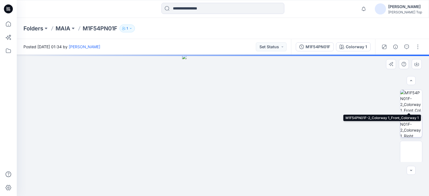
scroll to position [52, 0]
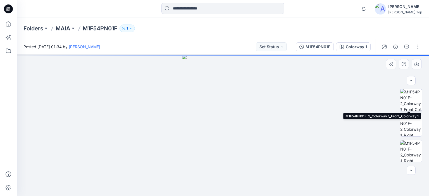
click at [409, 100] on img at bounding box center [411, 100] width 22 height 22
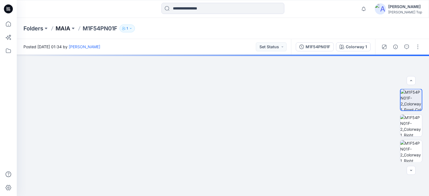
click at [62, 25] on p "MAlA" at bounding box center [63, 29] width 15 height 8
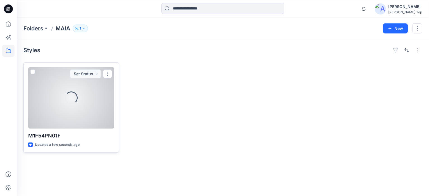
click at [84, 105] on div "Loading..." at bounding box center [71, 97] width 86 height 61
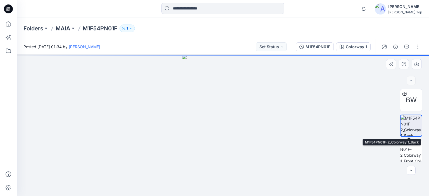
drag, startPoint x: 408, startPoint y: 144, endPoint x: 410, endPoint y: 125, distance: 19.7
click at [410, 125] on div "BW" at bounding box center [411, 125] width 22 height 73
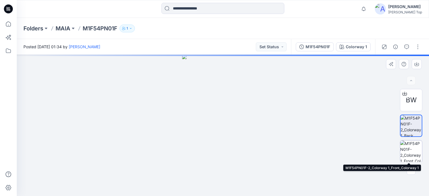
click at [410, 148] on img at bounding box center [411, 152] width 22 height 22
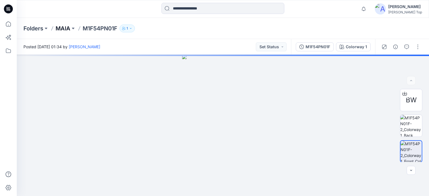
click at [62, 29] on p "MAlA" at bounding box center [63, 29] width 15 height 8
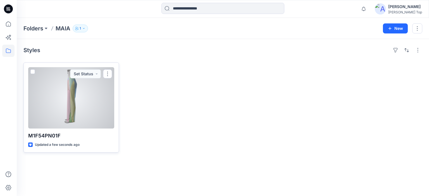
click at [82, 109] on div at bounding box center [71, 97] width 86 height 61
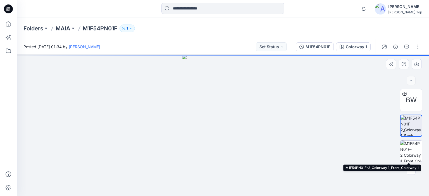
click at [411, 149] on img at bounding box center [411, 152] width 22 height 22
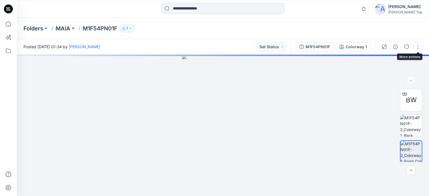
click at [419, 48] on button "button" at bounding box center [418, 46] width 9 height 9
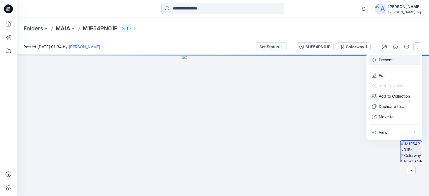
click at [393, 59] on p "Present" at bounding box center [386, 60] width 14 height 6
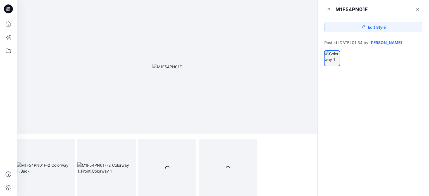
scroll to position [2, 0]
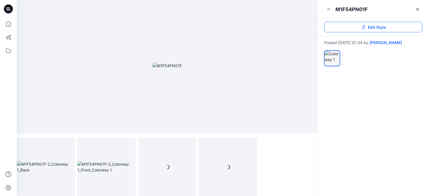
click at [380, 27] on span "Edit Style" at bounding box center [377, 27] width 18 height 6
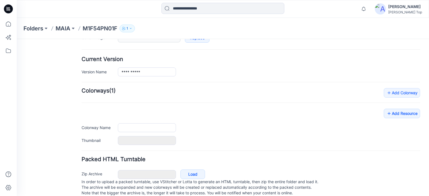
type input "**********"
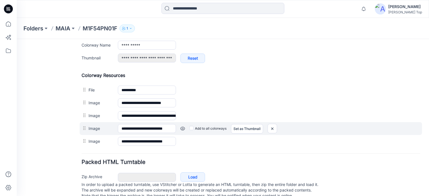
scroll to position [237, 0]
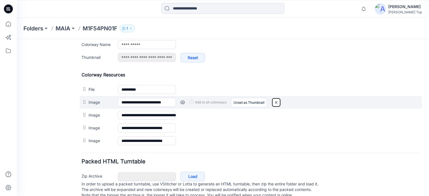
click at [278, 103] on img at bounding box center [276, 102] width 9 height 9
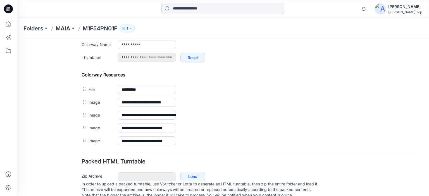
type input "**********"
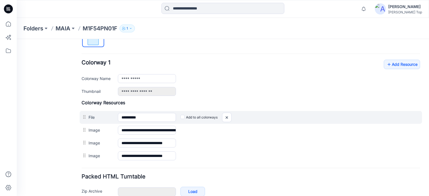
scroll to position [204, 0]
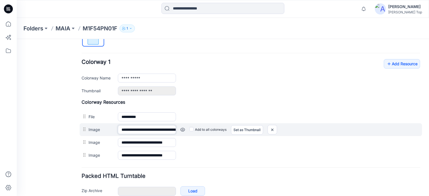
click at [172, 129] on input "**********" at bounding box center [147, 129] width 58 height 9
click at [17, 39] on link at bounding box center [17, 39] width 0 height 0
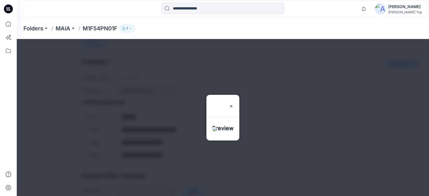
drag, startPoint x: 239, startPoint y: 87, endPoint x: 237, endPoint y: 92, distance: 5.5
click at [234, 104] on img at bounding box center [231, 106] width 4 height 4
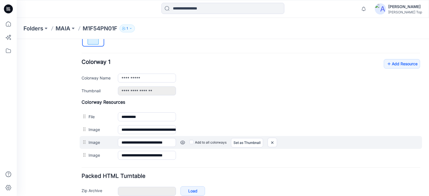
click at [17, 39] on link at bounding box center [17, 39] width 0 height 0
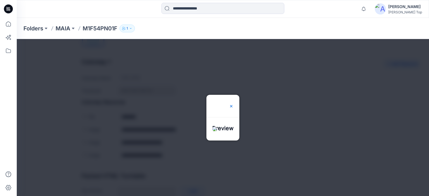
click at [234, 104] on img at bounding box center [231, 106] width 4 height 4
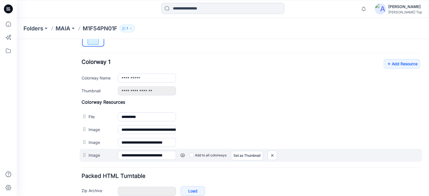
click at [17, 39] on link at bounding box center [17, 39] width 0 height 0
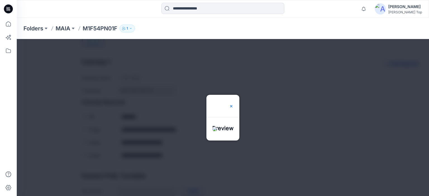
click at [234, 104] on img at bounding box center [231, 106] width 4 height 4
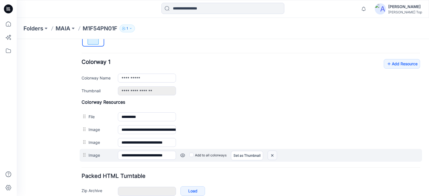
click at [17, 39] on img at bounding box center [17, 39] width 0 height 0
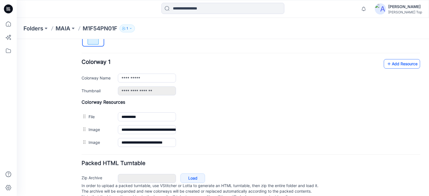
click at [393, 63] on link "Add Resource" at bounding box center [402, 64] width 36 height 10
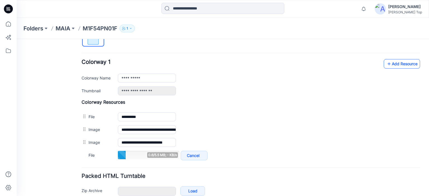
click at [396, 63] on link "Add Resource" at bounding box center [402, 64] width 36 height 10
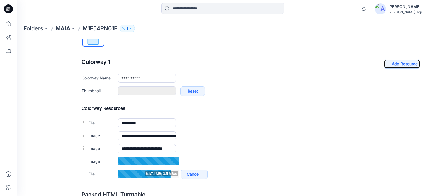
type input "**********"
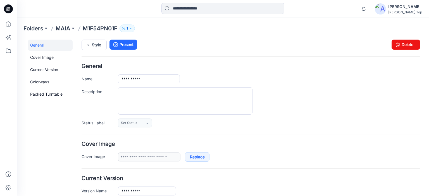
scroll to position [0, 0]
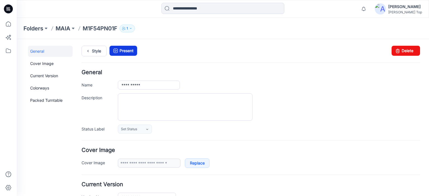
click at [123, 54] on link "Present" at bounding box center [124, 51] width 28 height 10
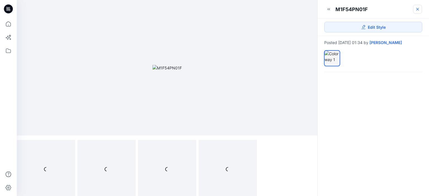
click at [417, 9] on icon at bounding box center [418, 9] width 4 height 4
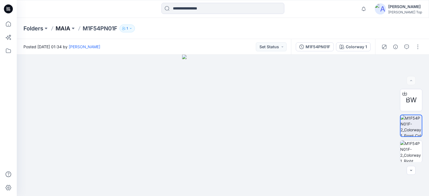
click at [58, 29] on p "MAlA" at bounding box center [63, 29] width 15 height 8
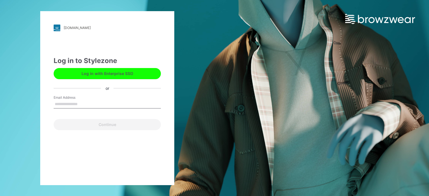
click at [86, 108] on input "Email Address" at bounding box center [107, 104] width 107 height 8
click at [80, 106] on input "Email Address" at bounding box center [107, 104] width 107 height 8
click at [80, 105] on input "Email Address" at bounding box center [107, 104] width 107 height 8
type input "**********"
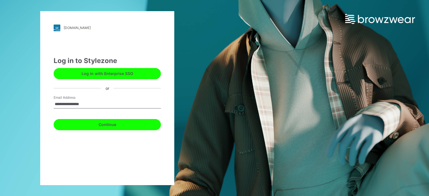
click at [84, 126] on button "Continue" at bounding box center [107, 124] width 107 height 11
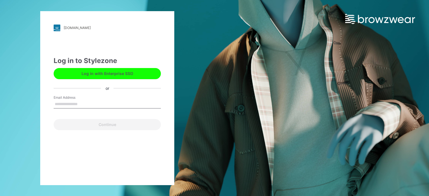
click at [92, 106] on input "Email Address" at bounding box center [107, 104] width 107 height 8
click at [77, 102] on input "Email Address" at bounding box center [107, 104] width 107 height 8
type input "**********"
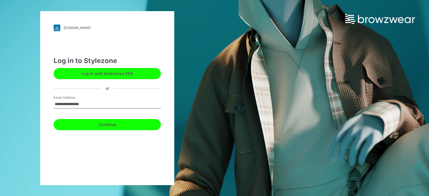
click at [98, 125] on button "Continue" at bounding box center [107, 124] width 107 height 11
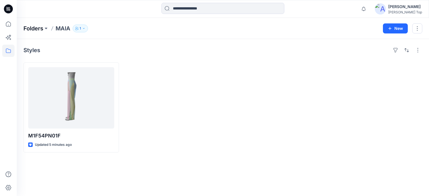
click at [32, 27] on p "Folders" at bounding box center [33, 29] width 20 height 8
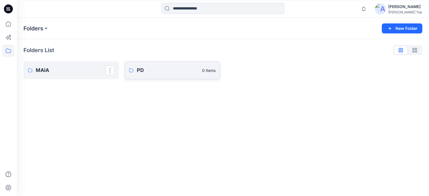
click at [163, 71] on p "PD" at bounding box center [168, 71] width 62 height 8
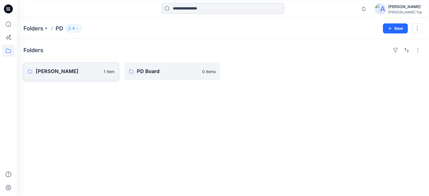
click at [54, 65] on link "Davis 1 item" at bounding box center [71, 72] width 96 height 18
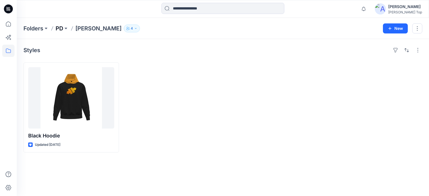
click at [63, 27] on p "PD" at bounding box center [60, 29] width 8 height 8
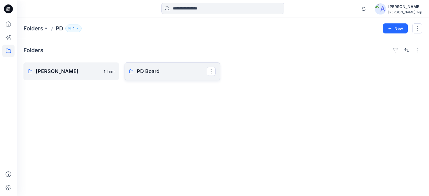
click at [157, 73] on p "PD Board" at bounding box center [172, 72] width 70 height 8
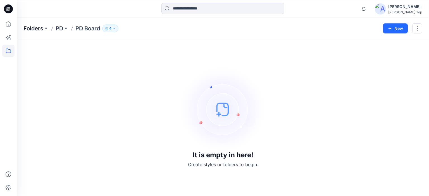
click at [32, 29] on p "Folders" at bounding box center [33, 29] width 20 height 8
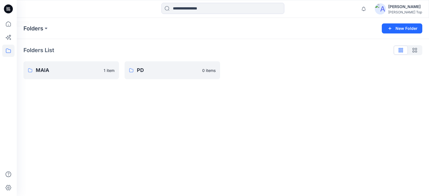
click at [9, 11] on icon at bounding box center [8, 8] width 9 height 9
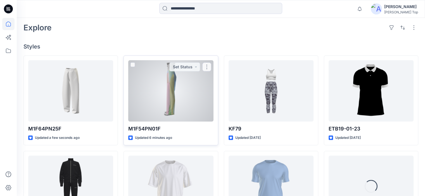
scroll to position [140, 0]
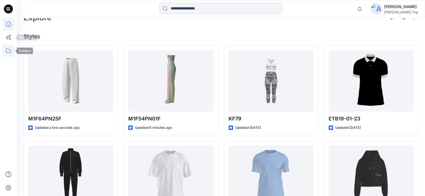
click at [11, 50] on icon at bounding box center [8, 51] width 5 height 4
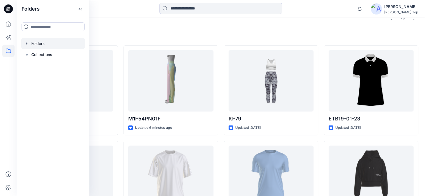
click at [47, 42] on div at bounding box center [53, 43] width 64 height 11
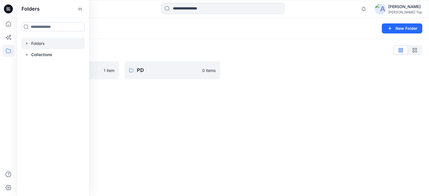
click at [128, 106] on div "Folders New Folder Folders List MAlA 1 item PD 0 items" at bounding box center [223, 107] width 412 height 179
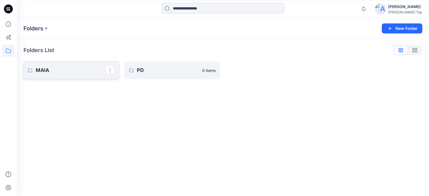
click at [79, 70] on p "MAlA" at bounding box center [71, 71] width 70 height 8
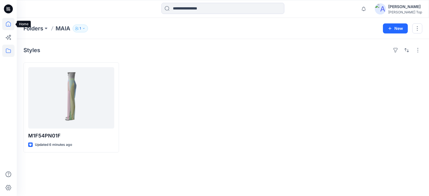
click at [8, 23] on icon at bounding box center [8, 24] width 12 height 12
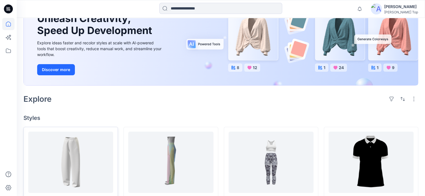
scroll to position [84, 0]
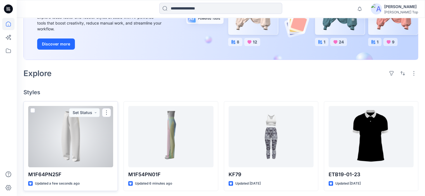
click at [88, 130] on div at bounding box center [70, 136] width 85 height 61
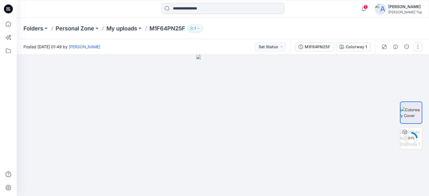
click at [420, 48] on button "button" at bounding box center [418, 46] width 9 height 9
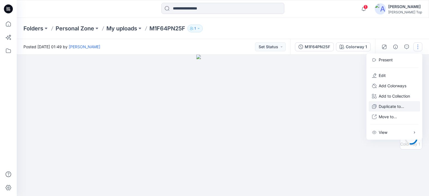
click at [391, 107] on p "Duplicate to..." at bounding box center [391, 107] width 25 height 6
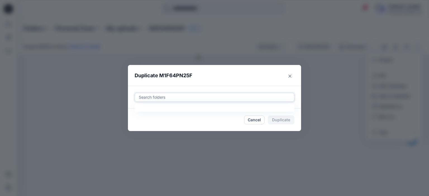
click at [222, 99] on div at bounding box center [214, 97] width 153 height 7
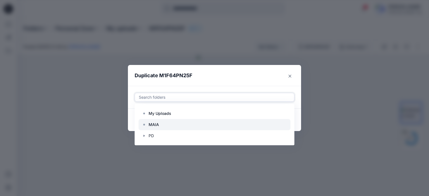
click at [170, 125] on div at bounding box center [215, 124] width 152 height 11
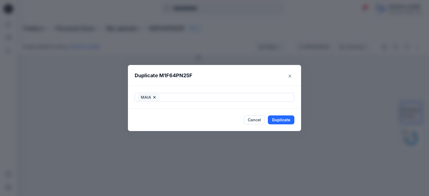
click at [329, 121] on div "Duplicate M1F64PN25F MAlA Cancel Duplicate" at bounding box center [214, 98] width 429 height 196
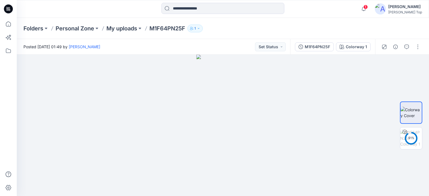
click at [416, 42] on div at bounding box center [401, 47] width 52 height 16
click at [417, 48] on button "button" at bounding box center [418, 46] width 9 height 9
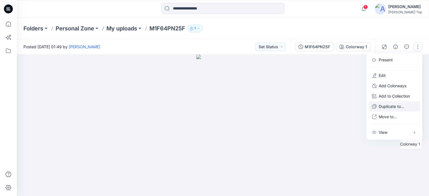
click at [385, 104] on p "Duplicate to..." at bounding box center [391, 107] width 25 height 6
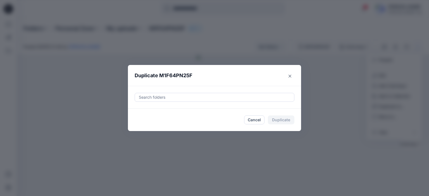
click at [233, 100] on div at bounding box center [214, 97] width 153 height 7
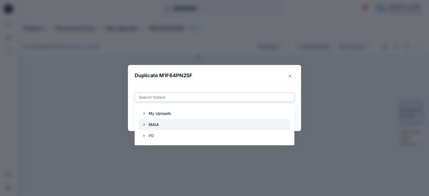
click at [178, 124] on div at bounding box center [215, 124] width 152 height 11
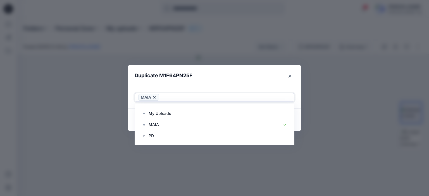
click at [253, 72] on header "Duplicate M1F64PN25F" at bounding box center [209, 75] width 162 height 21
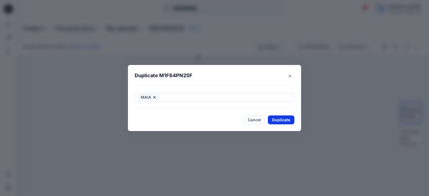
click at [281, 118] on button "Duplicate" at bounding box center [281, 120] width 27 height 9
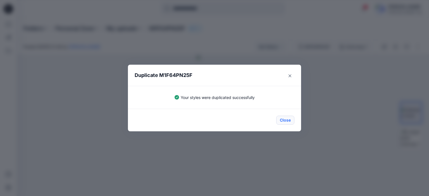
click at [287, 119] on button "Close" at bounding box center [285, 120] width 18 height 9
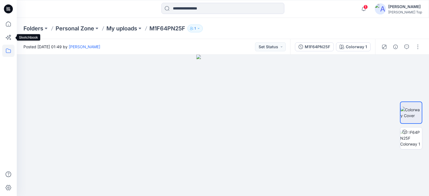
click at [9, 50] on icon at bounding box center [8, 51] width 12 height 12
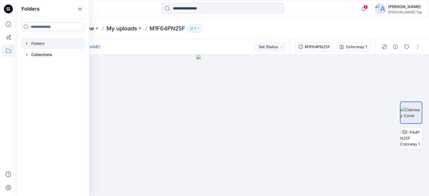
click at [40, 43] on div at bounding box center [53, 43] width 64 height 11
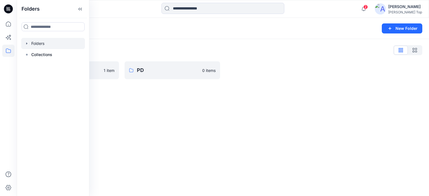
click at [120, 98] on div "Folders New Folder Folders List MAlA 1 item PD 0 items" at bounding box center [223, 107] width 412 height 179
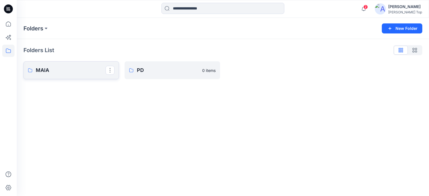
click at [43, 70] on p "MAlA" at bounding box center [71, 71] width 70 height 8
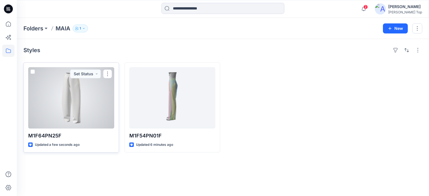
click at [73, 106] on div at bounding box center [71, 97] width 86 height 61
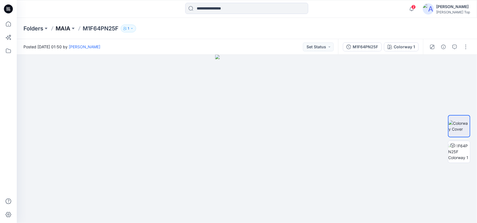
click at [63, 27] on p "MAlA" at bounding box center [63, 29] width 15 height 8
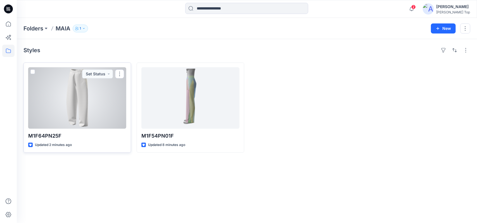
click at [82, 99] on div at bounding box center [77, 97] width 98 height 61
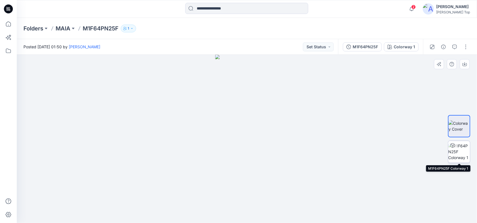
click at [429, 152] on img at bounding box center [459, 152] width 22 height 18
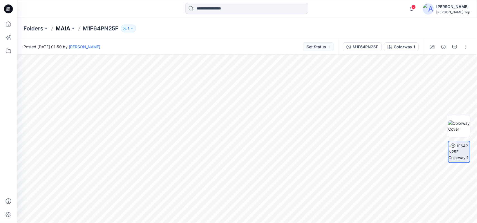
click at [62, 25] on p "MAlA" at bounding box center [63, 29] width 15 height 8
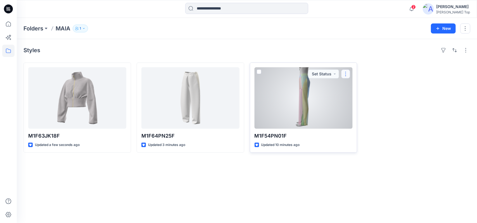
click at [347, 74] on button "button" at bounding box center [345, 74] width 9 height 9
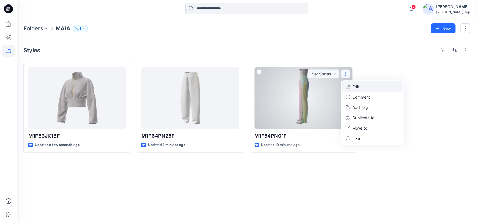
click at [357, 87] on p "Edit" at bounding box center [355, 87] width 7 height 6
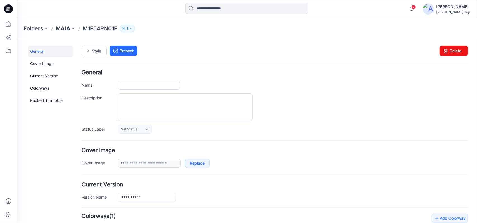
type input "**********"
click at [429, 51] on link "Delete" at bounding box center [453, 51] width 29 height 10
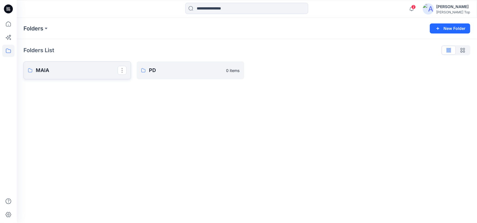
click at [61, 71] on p "MAlA" at bounding box center [77, 71] width 82 height 8
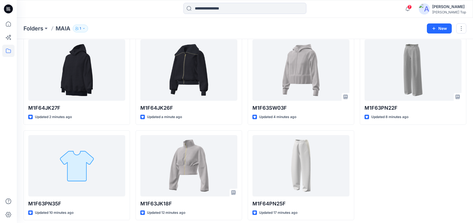
scroll to position [31, 0]
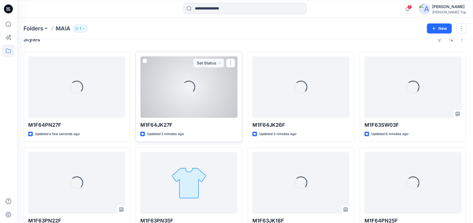
scroll to position [31, 0]
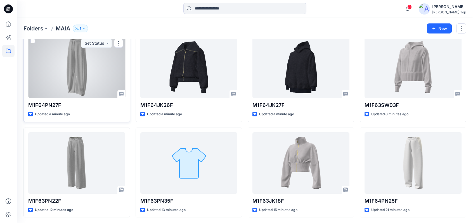
scroll to position [31, 0]
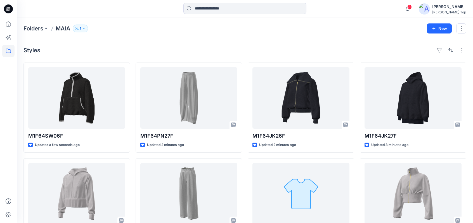
click at [0, 118] on div at bounding box center [8, 111] width 17 height 223
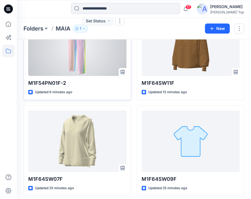
scroll to position [56, 0]
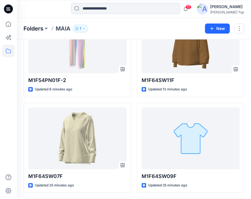
click at [36, 28] on p "Folders" at bounding box center [33, 29] width 20 height 8
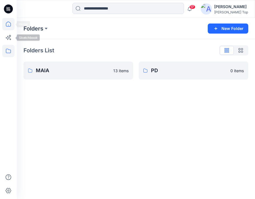
click at [8, 26] on icon at bounding box center [8, 24] width 5 height 5
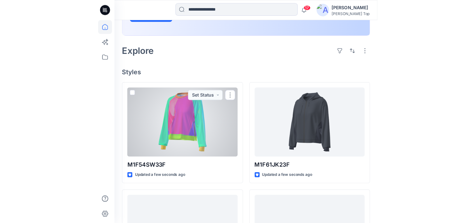
scroll to position [112, 0]
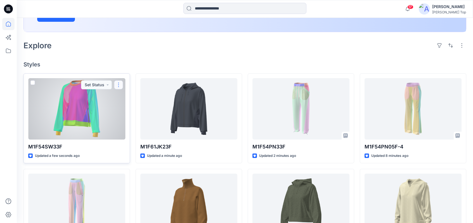
click at [120, 83] on button "button" at bounding box center [118, 84] width 9 height 9
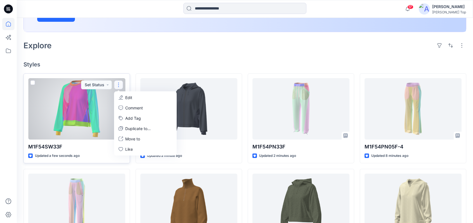
click at [127, 95] on p "Edit" at bounding box center [128, 98] width 7 height 6
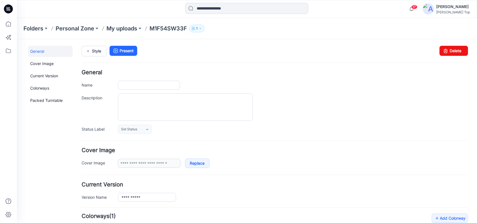
type input "**********"
click at [118, 30] on p "My uploads" at bounding box center [121, 29] width 31 height 8
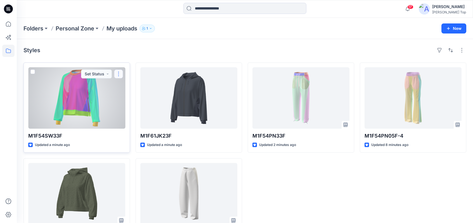
click at [120, 73] on button "button" at bounding box center [118, 74] width 9 height 9
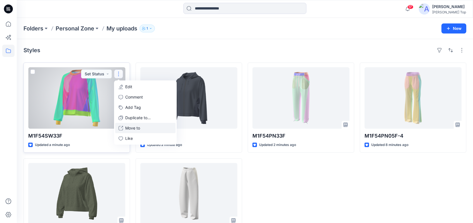
click at [133, 127] on p "Move to" at bounding box center [132, 128] width 15 height 6
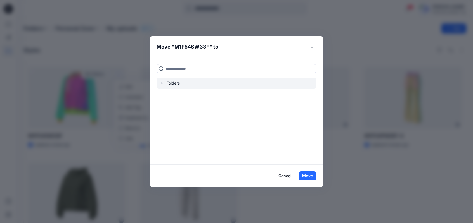
click at [190, 82] on div at bounding box center [237, 83] width 160 height 11
click at [164, 86] on div at bounding box center [237, 83] width 160 height 11
click at [163, 84] on icon "button" at bounding box center [162, 83] width 1 height 2
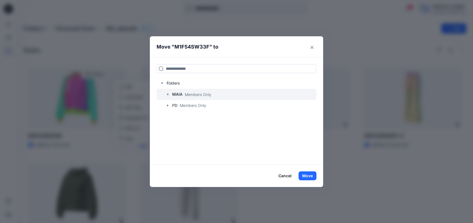
click at [189, 96] on p "Members Only" at bounding box center [198, 95] width 27 height 6
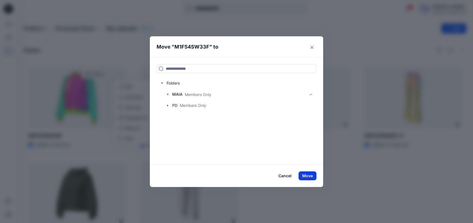
click at [255, 177] on button "Move" at bounding box center [307, 176] width 18 height 9
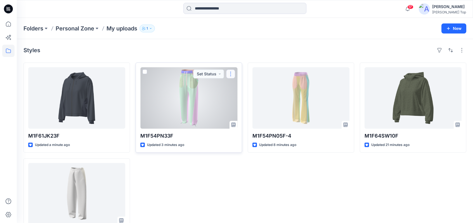
click at [231, 73] on button "button" at bounding box center [230, 74] width 9 height 9
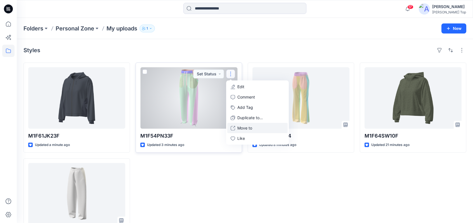
click at [246, 130] on p "Move to" at bounding box center [244, 128] width 15 height 6
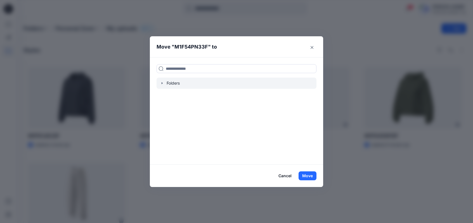
click at [168, 81] on div at bounding box center [237, 83] width 160 height 11
click at [163, 83] on icon "button" at bounding box center [162, 83] width 1 height 2
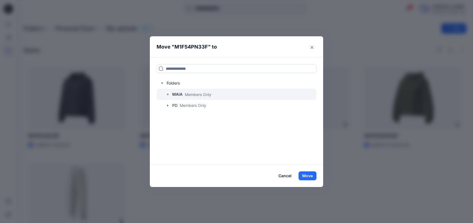
click at [191, 96] on p "Members Only" at bounding box center [198, 95] width 27 height 6
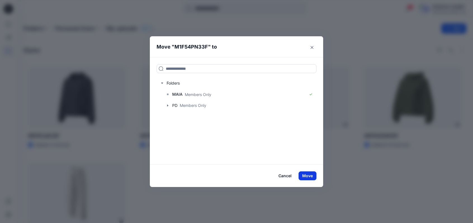
click at [255, 177] on button "Move" at bounding box center [307, 176] width 18 height 9
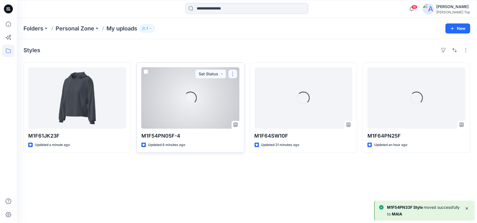
click at [235, 73] on button "button" at bounding box center [232, 74] width 9 height 9
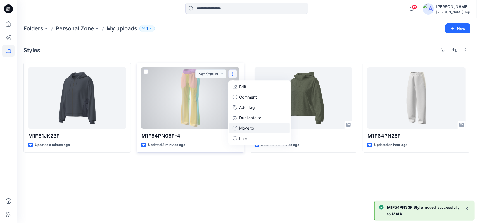
click at [246, 127] on p "Move to" at bounding box center [247, 128] width 15 height 6
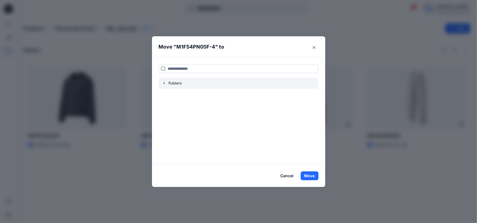
click at [163, 84] on icon "button" at bounding box center [164, 83] width 4 height 4
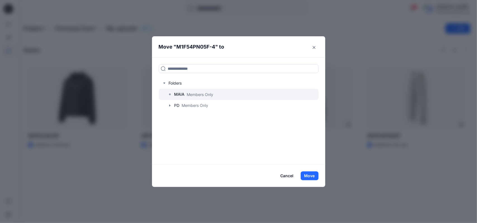
click at [188, 96] on p "Members Only" at bounding box center [200, 95] width 27 height 6
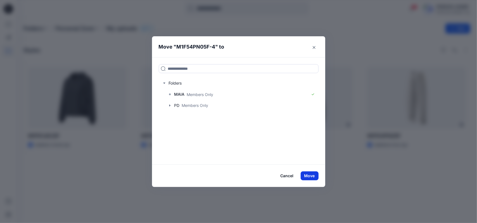
click at [255, 173] on button "Move" at bounding box center [310, 176] width 18 height 9
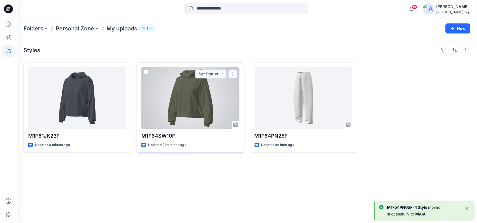
click at [235, 72] on button "button" at bounding box center [232, 74] width 9 height 9
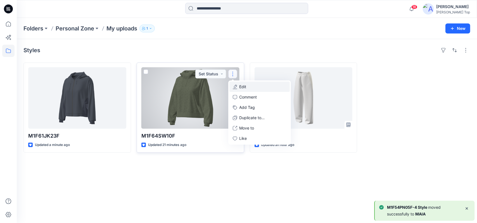
click at [243, 86] on p "Edit" at bounding box center [243, 87] width 7 height 6
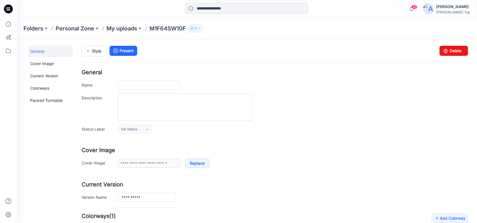
type input "**********"
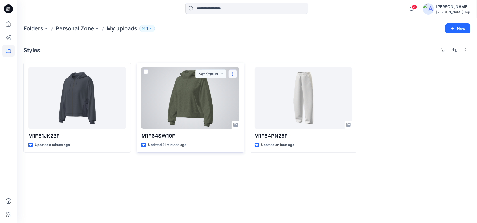
click at [235, 73] on button "button" at bounding box center [232, 74] width 9 height 9
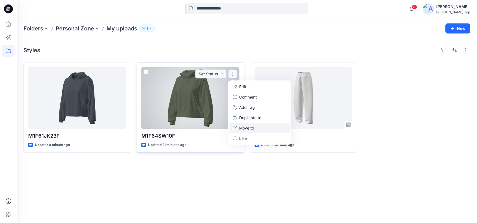
click at [245, 123] on button "Move to" at bounding box center [259, 128] width 60 height 10
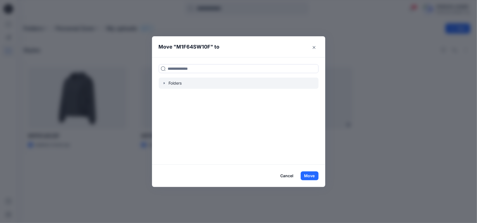
click at [163, 82] on icon "button" at bounding box center [164, 83] width 4 height 4
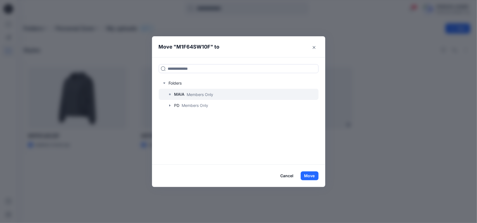
click at [188, 93] on p "Members Only" at bounding box center [200, 95] width 27 height 6
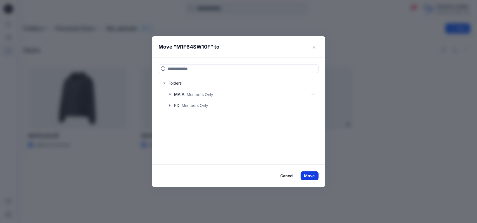
click at [255, 177] on button "Move" at bounding box center [310, 176] width 18 height 9
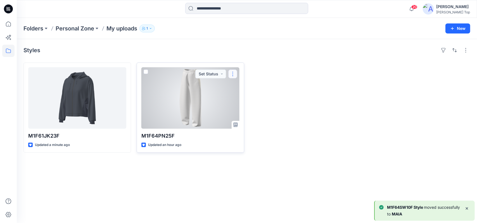
click at [233, 73] on button "button" at bounding box center [232, 74] width 9 height 9
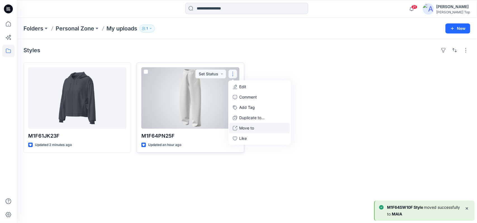
click at [247, 127] on p "Move to" at bounding box center [247, 128] width 15 height 6
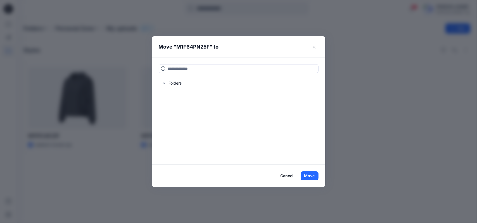
drag, startPoint x: 188, startPoint y: 74, endPoint x: 184, endPoint y: 77, distance: 4.7
click at [187, 74] on div "Folders" at bounding box center [238, 110] width 173 height 107
click at [168, 80] on div at bounding box center [239, 83] width 160 height 11
click at [165, 82] on icon "button" at bounding box center [164, 83] width 4 height 4
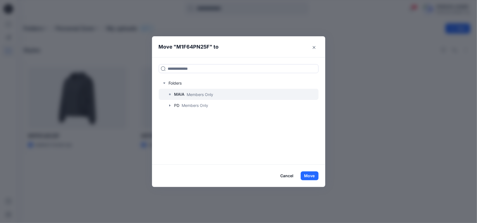
click at [183, 94] on p "MAlA" at bounding box center [179, 94] width 10 height 7
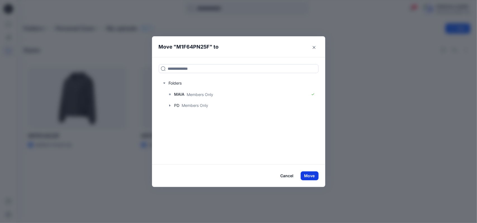
click at [255, 174] on button "Move" at bounding box center [310, 176] width 18 height 9
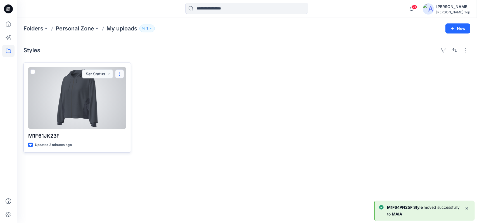
click at [118, 73] on button "button" at bounding box center [119, 74] width 9 height 9
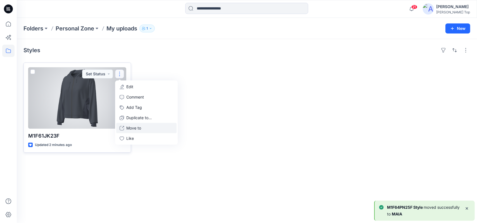
click at [131, 125] on button "Move to" at bounding box center [146, 128] width 60 height 10
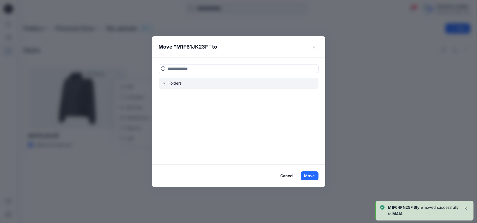
click at [167, 82] on div at bounding box center [239, 83] width 160 height 11
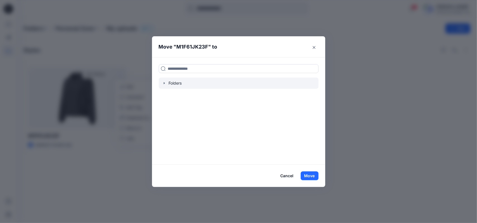
click at [164, 83] on icon "button" at bounding box center [163, 83] width 1 height 2
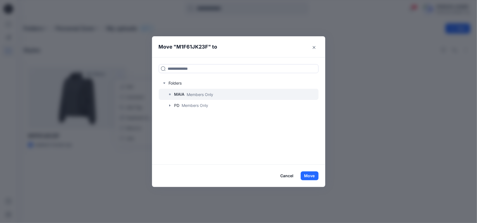
click at [184, 94] on p "MAlA" at bounding box center [179, 94] width 10 height 7
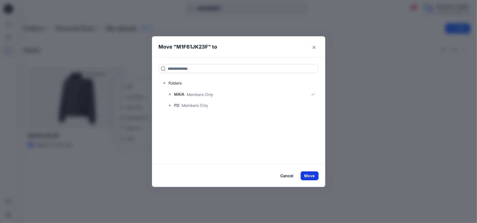
click at [255, 174] on button "Move" at bounding box center [310, 176] width 18 height 9
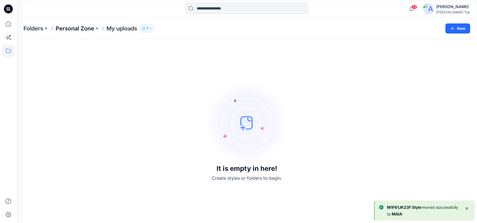
click at [75, 28] on p "Personal Zone" at bounding box center [75, 29] width 39 height 8
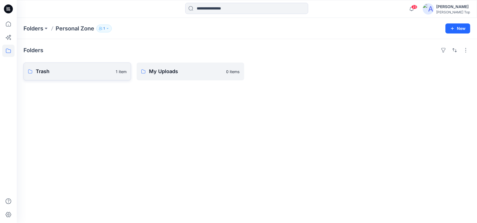
click at [75, 72] on p "Trash" at bounding box center [74, 72] width 77 height 8
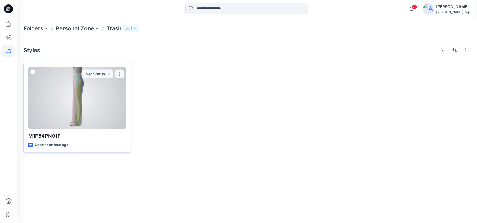
click at [120, 74] on button "button" at bounding box center [119, 74] width 9 height 9
click at [139, 86] on button "Edit" at bounding box center [146, 87] width 60 height 10
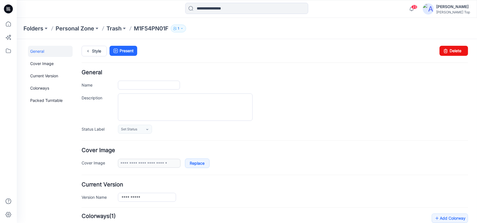
type input "**********"
drag, startPoint x: 449, startPoint y: 51, endPoint x: 284, endPoint y: 58, distance: 165.3
click at [255, 51] on link "Delete" at bounding box center [453, 51] width 29 height 10
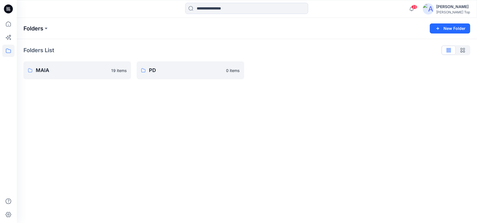
click at [31, 31] on p "Folders" at bounding box center [33, 29] width 20 height 8
click at [47, 28] on button at bounding box center [46, 29] width 6 height 8
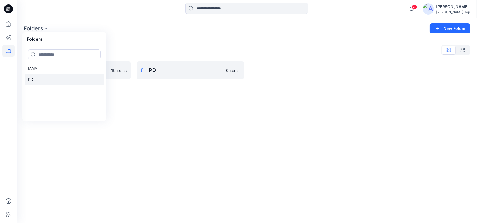
click at [41, 76] on link "PD" at bounding box center [64, 79] width 79 height 11
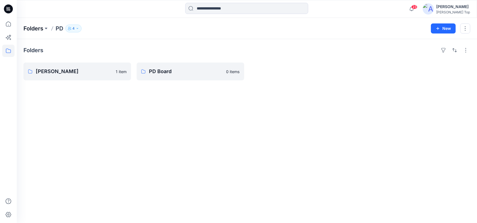
click at [38, 30] on p "Folders" at bounding box center [33, 29] width 20 height 8
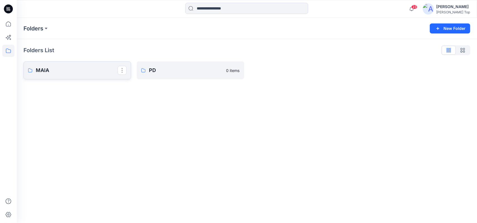
click at [48, 68] on p "MAlA" at bounding box center [77, 71] width 82 height 8
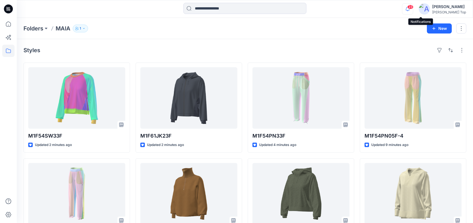
click at [413, 8] on span "23" at bounding box center [410, 7] width 6 height 4
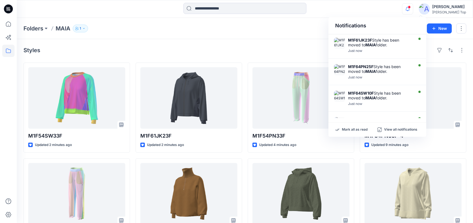
click at [283, 38] on div "Folders MAlA 1 New" at bounding box center [245, 28] width 456 height 21
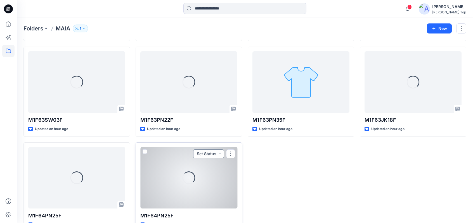
scroll to position [385, 0]
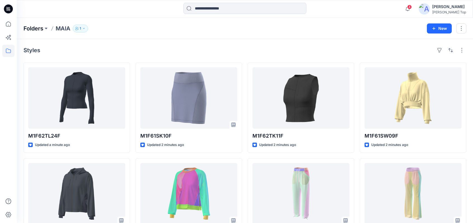
click at [35, 29] on p "Folders" at bounding box center [33, 29] width 20 height 8
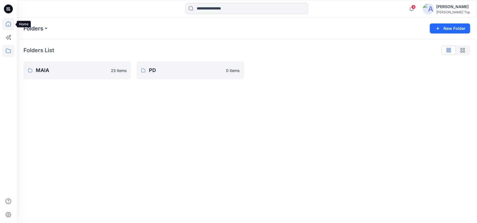
click at [10, 24] on icon at bounding box center [8, 24] width 12 height 12
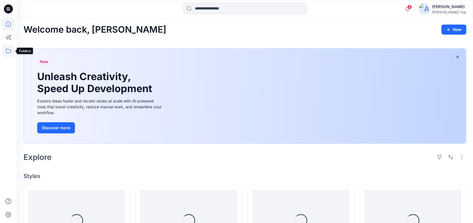
click at [11, 49] on icon at bounding box center [8, 51] width 12 height 12
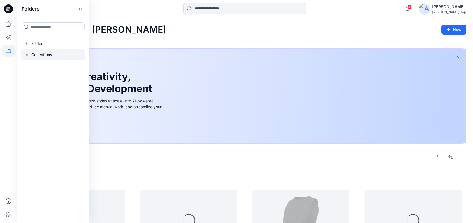
click at [46, 53] on p "Collections" at bounding box center [41, 54] width 21 height 7
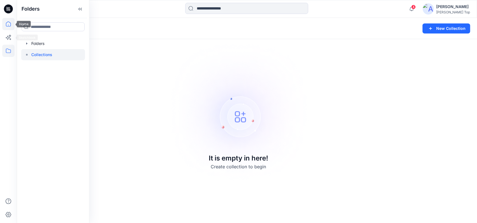
click at [6, 27] on icon at bounding box center [8, 24] width 12 height 12
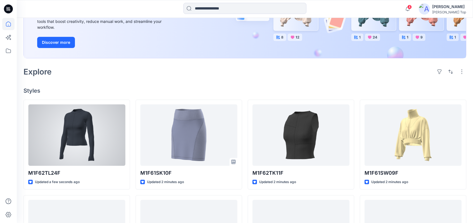
scroll to position [84, 0]
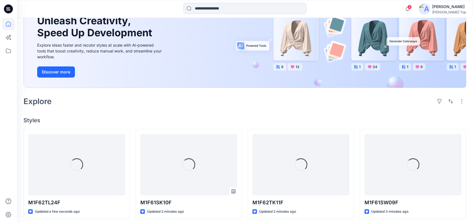
scroll to position [112, 0]
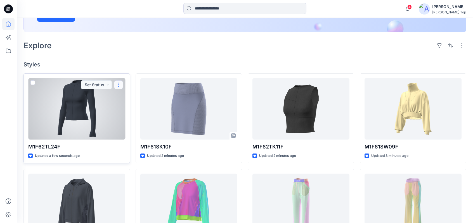
click at [119, 85] on button "button" at bounding box center [118, 84] width 9 height 9
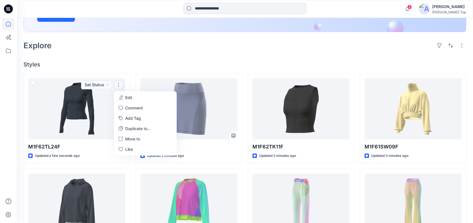
click at [136, 67] on h4 "Styles" at bounding box center [244, 64] width 443 height 7
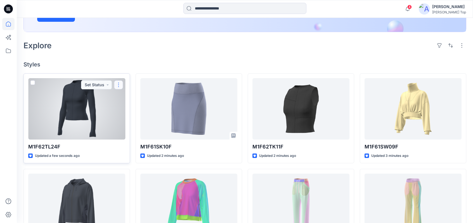
click at [120, 84] on button "button" at bounding box center [118, 84] width 9 height 9
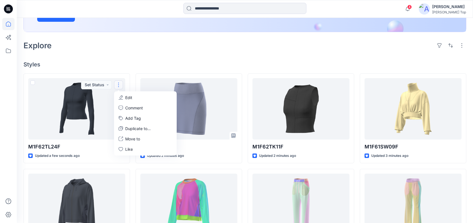
click at [135, 68] on div "Welcome back, [PERSON_NAME] New New Unleash Creativity, Speed Up Development Ex…" at bounding box center [245, 144] width 456 height 476
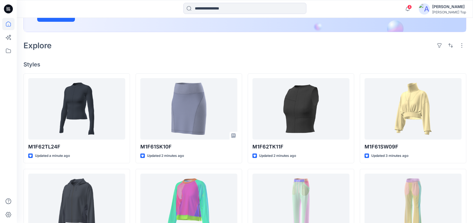
click at [125, 65] on h4 "Styles" at bounding box center [244, 64] width 443 height 7
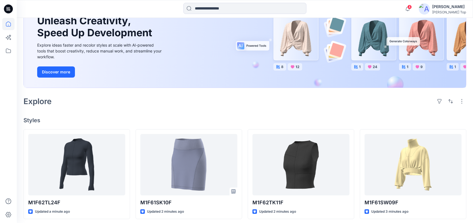
scroll to position [28, 0]
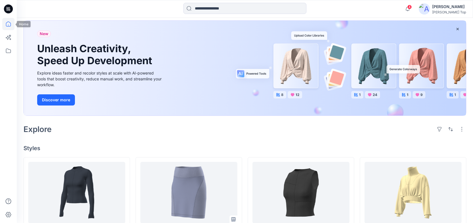
click at [7, 10] on icon at bounding box center [8, 9] width 9 height 18
click at [9, 8] on icon at bounding box center [8, 7] width 3 height 0
click at [7, 10] on icon at bounding box center [7, 9] width 2 height 0
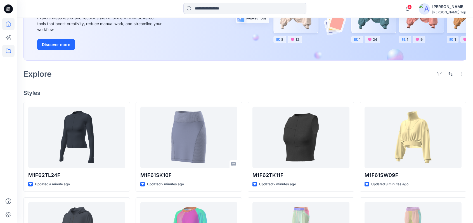
scroll to position [84, 0]
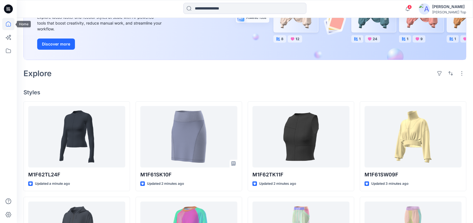
click at [8, 25] on icon at bounding box center [8, 25] width 0 height 1
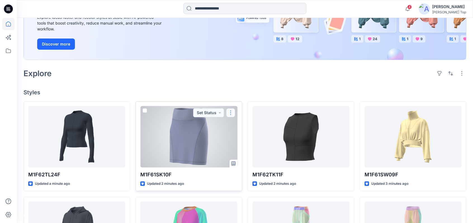
click at [233, 114] on button "button" at bounding box center [230, 112] width 9 height 9
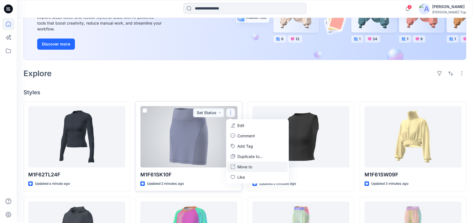
click at [243, 166] on p "Move to" at bounding box center [244, 167] width 15 height 6
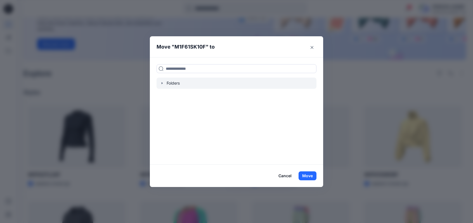
click at [172, 81] on div at bounding box center [237, 83] width 160 height 11
click at [163, 83] on icon "button" at bounding box center [162, 83] width 1 height 2
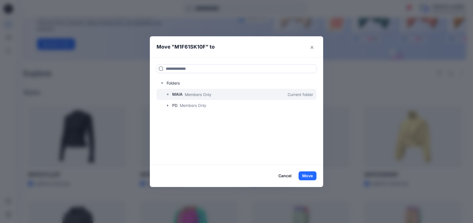
click at [188, 97] on p "Members Only" at bounding box center [198, 95] width 27 height 6
click at [193, 93] on p "Members Only" at bounding box center [198, 95] width 27 height 6
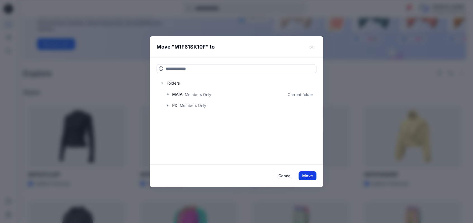
click at [313, 176] on button "Move" at bounding box center [307, 176] width 18 height 9
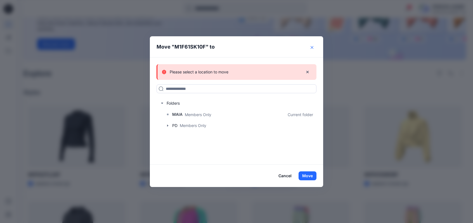
click at [312, 48] on button "Close" at bounding box center [311, 47] width 9 height 9
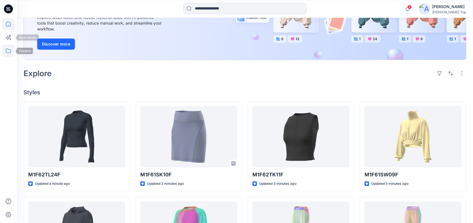
click at [6, 51] on icon at bounding box center [8, 51] width 12 height 12
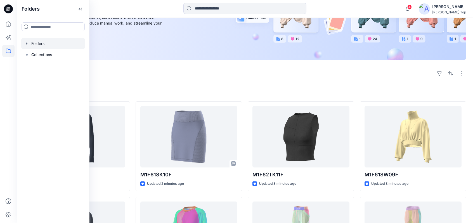
click at [29, 43] on div at bounding box center [53, 43] width 64 height 11
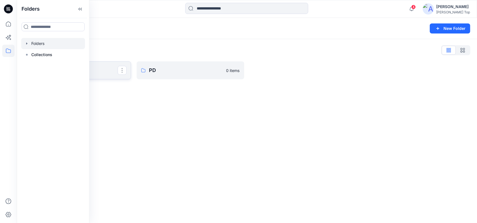
click at [98, 72] on p "MAlA" at bounding box center [77, 71] width 82 height 8
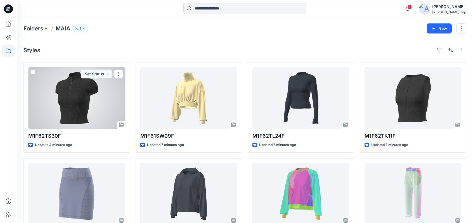
click at [74, 87] on div at bounding box center [76, 97] width 97 height 61
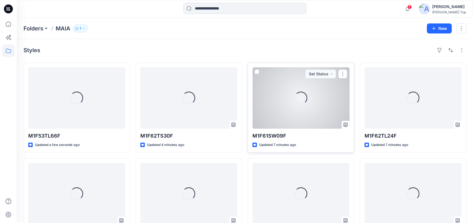
click at [292, 111] on div "Loading..." at bounding box center [300, 97] width 97 height 61
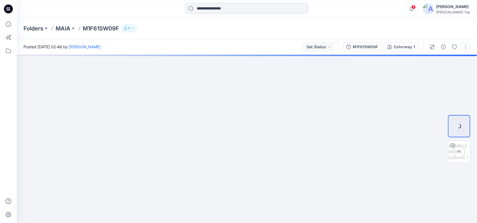
click at [466, 46] on button "button" at bounding box center [465, 46] width 9 height 9
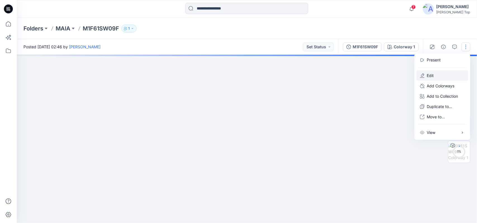
click at [436, 73] on button "Edit" at bounding box center [442, 75] width 51 height 10
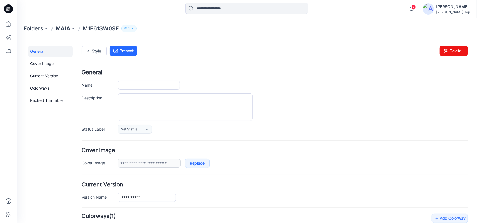
type input "**********"
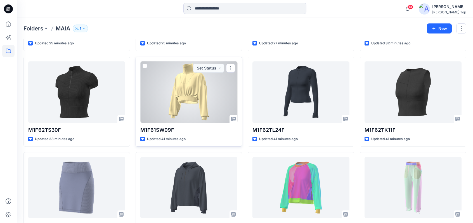
scroll to position [112, 0]
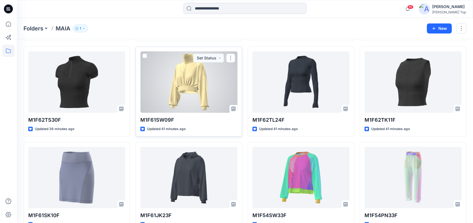
click at [188, 96] on div at bounding box center [188, 81] width 97 height 61
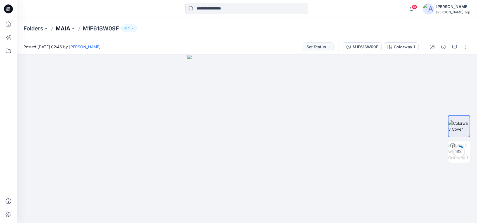
click at [65, 30] on p "MAlA" at bounding box center [63, 29] width 15 height 8
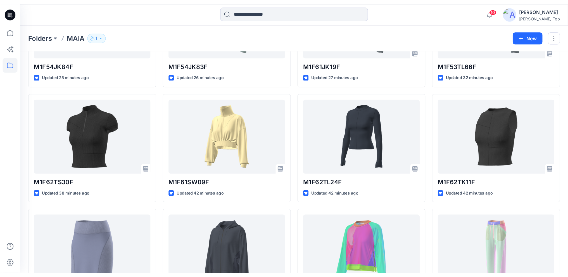
scroll to position [112, 0]
